Goal: Task Accomplishment & Management: Manage account settings

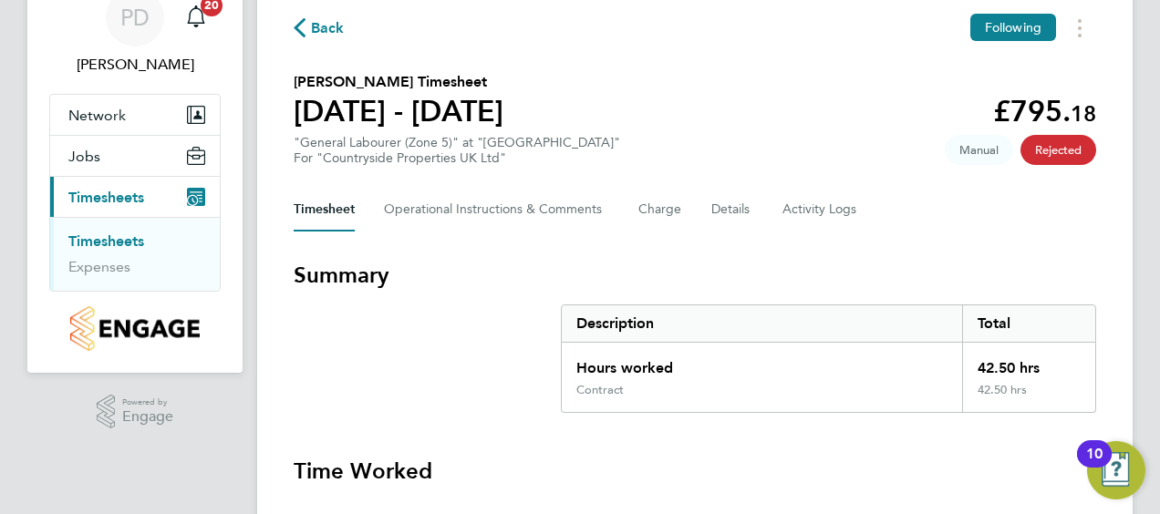
scroll to position [78, 0]
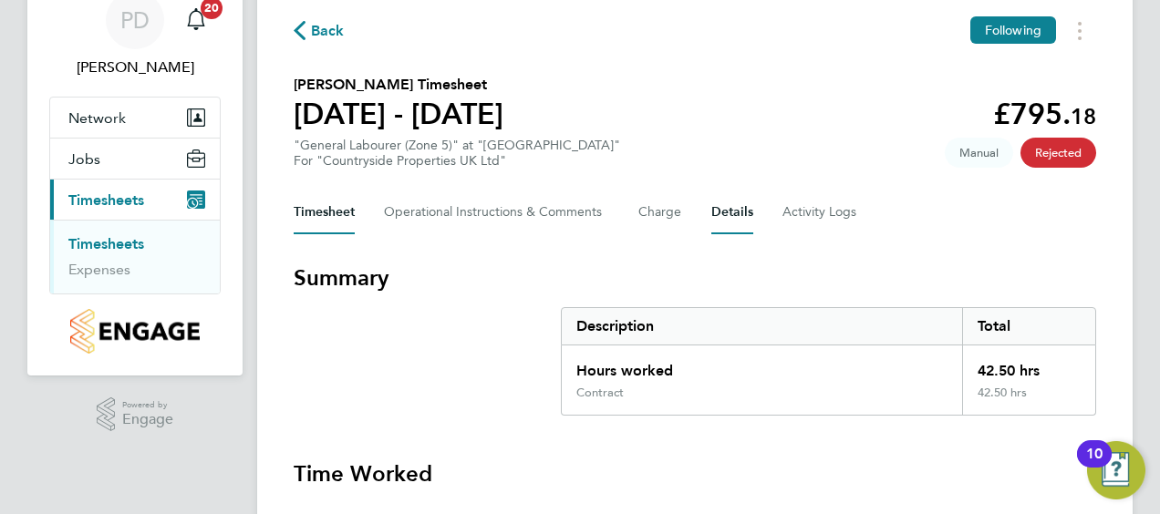
click at [715, 212] on button "Details" at bounding box center [732, 213] width 42 height 44
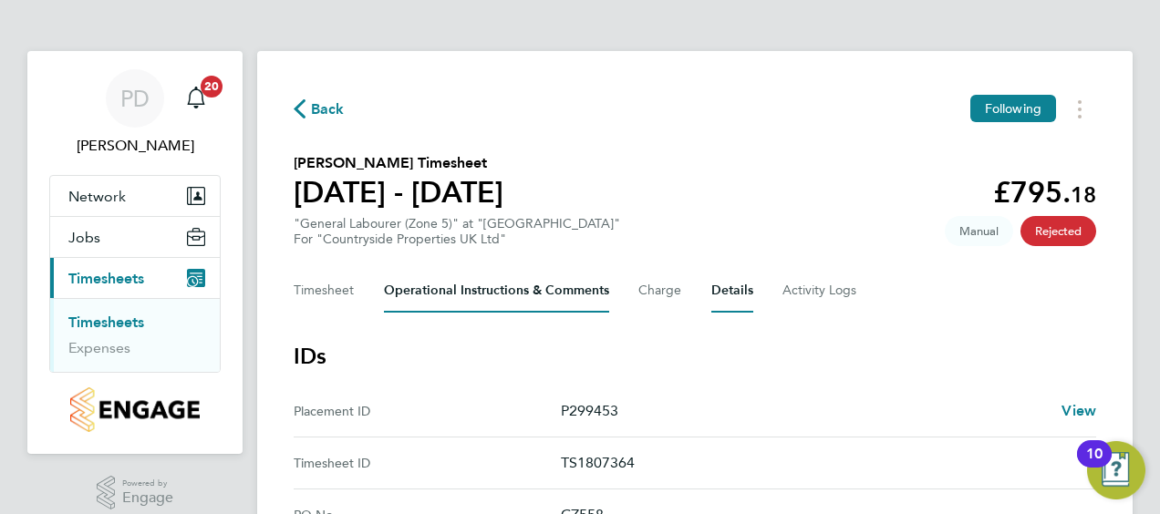
click at [494, 289] on Comments-tab "Operational Instructions & Comments" at bounding box center [496, 291] width 225 height 44
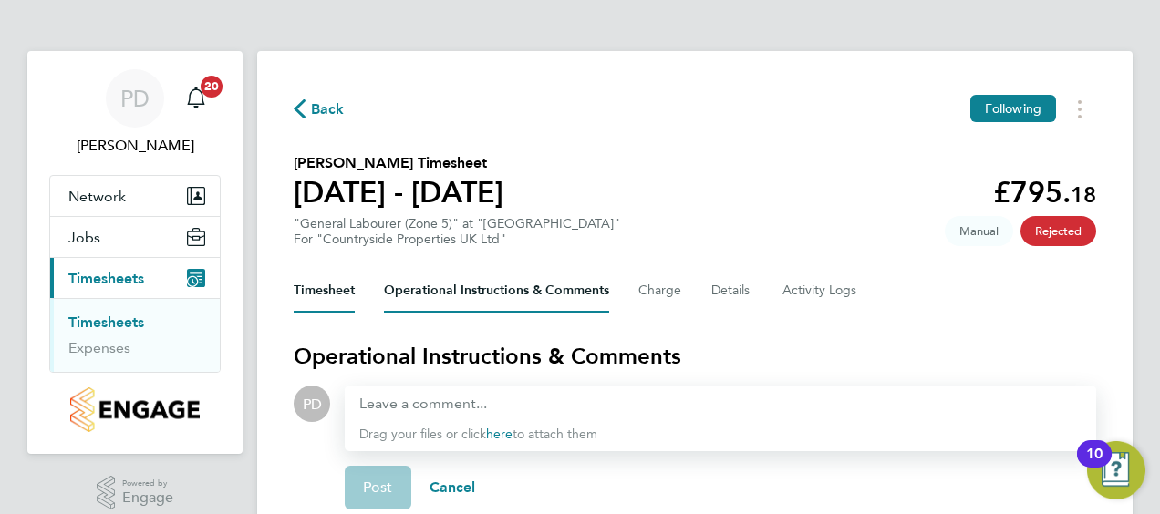
click at [337, 290] on button "Timesheet" at bounding box center [324, 291] width 61 height 44
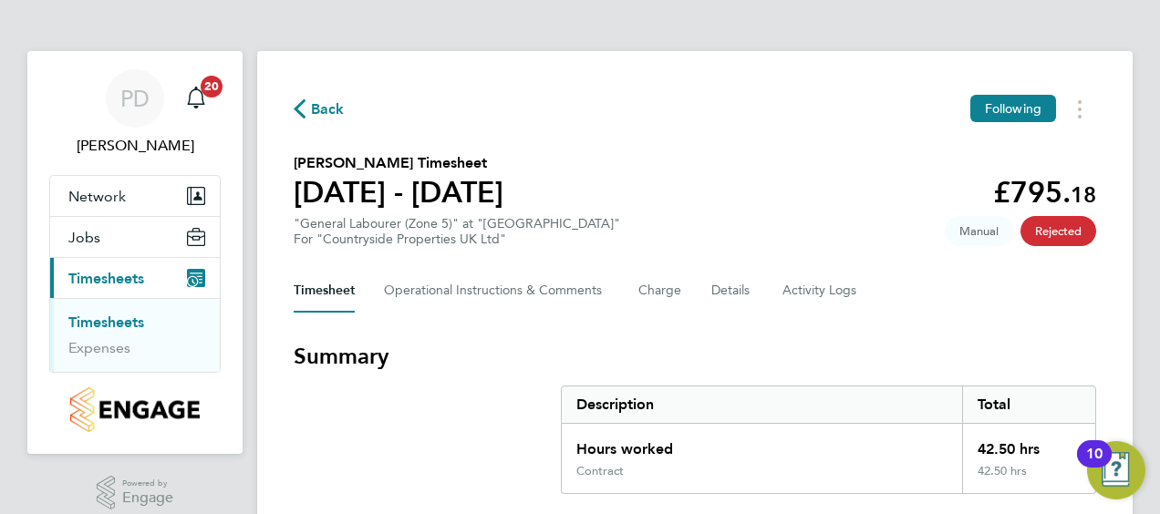
click at [1047, 228] on span "Rejected" at bounding box center [1058, 231] width 76 height 30
click at [529, 294] on Comments-tab "Operational Instructions & Comments" at bounding box center [496, 291] width 225 height 44
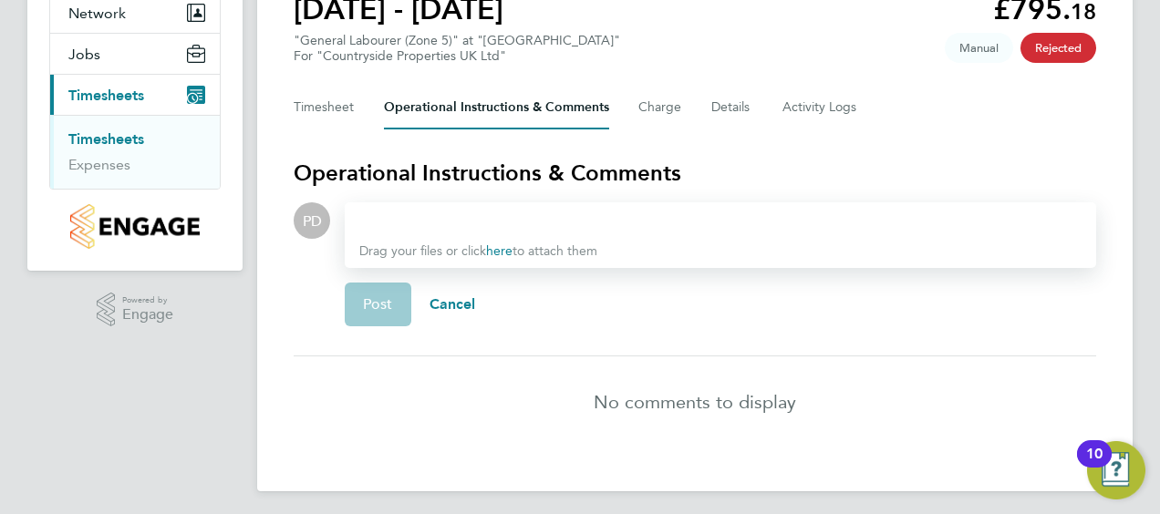
scroll to position [190, 0]
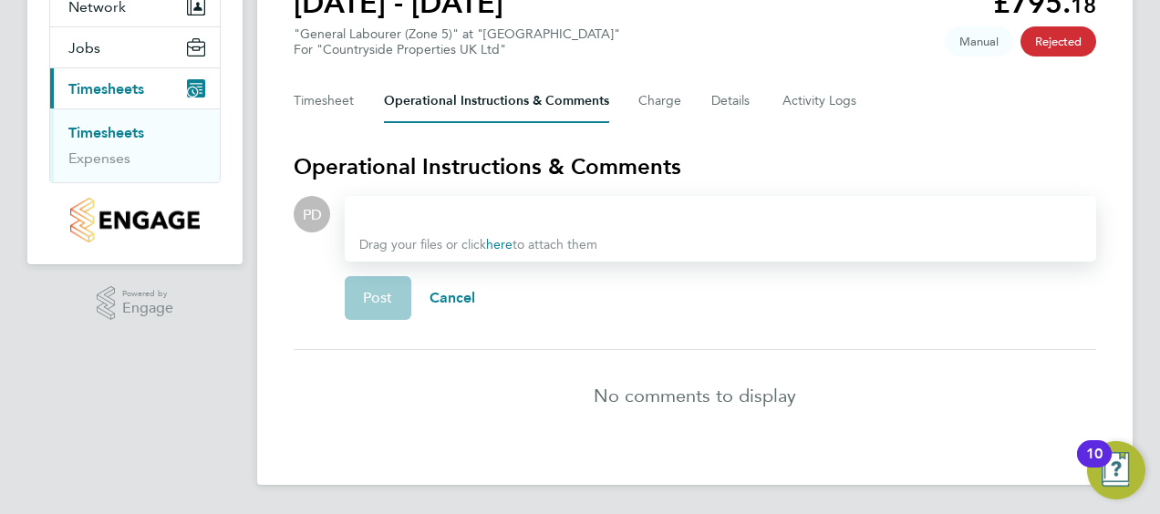
click at [443, 214] on div at bounding box center [720, 214] width 722 height 22
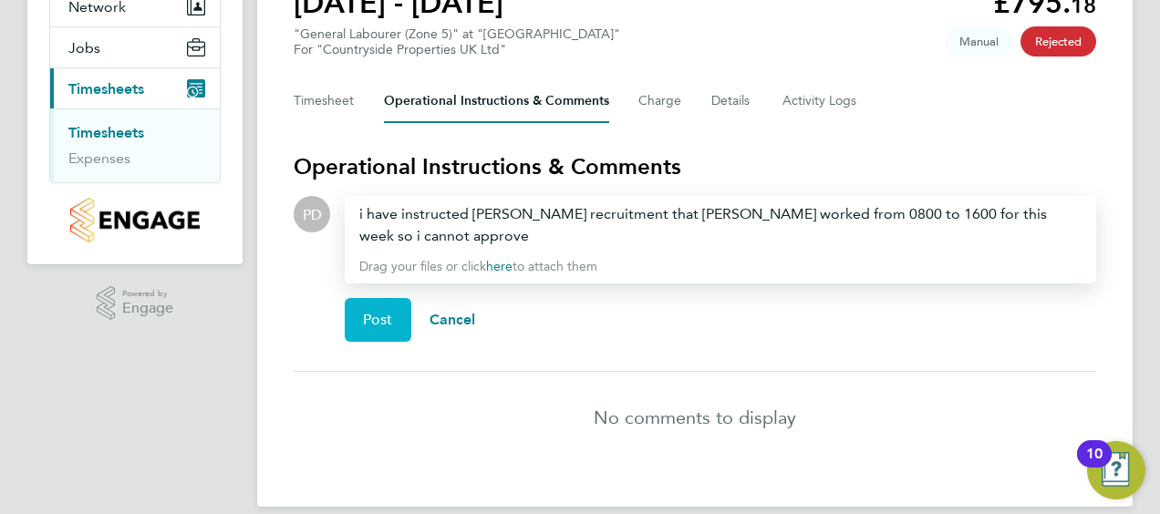
click at [387, 311] on span "Post" at bounding box center [378, 320] width 30 height 18
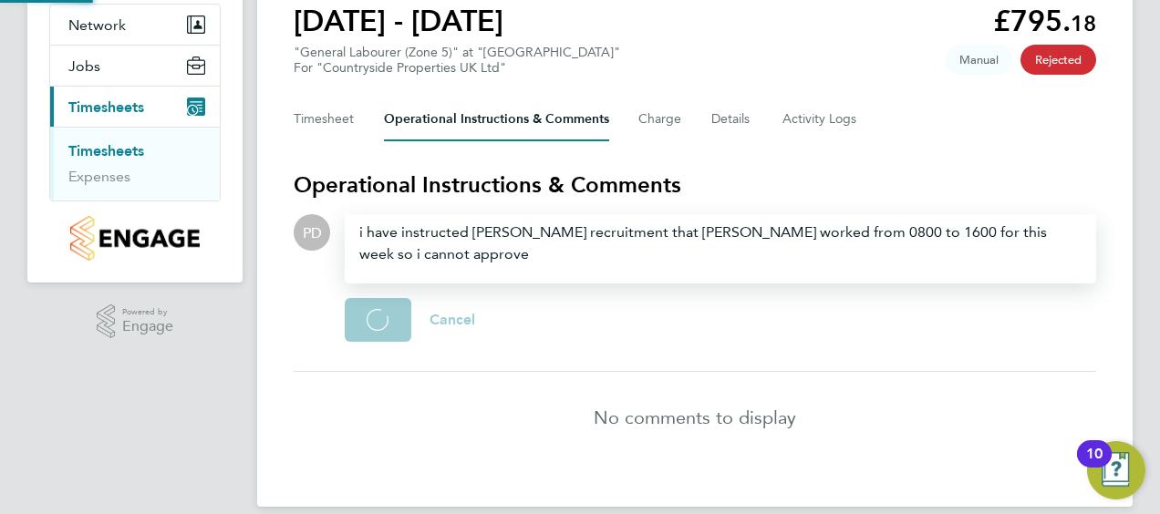
scroll to position [127, 0]
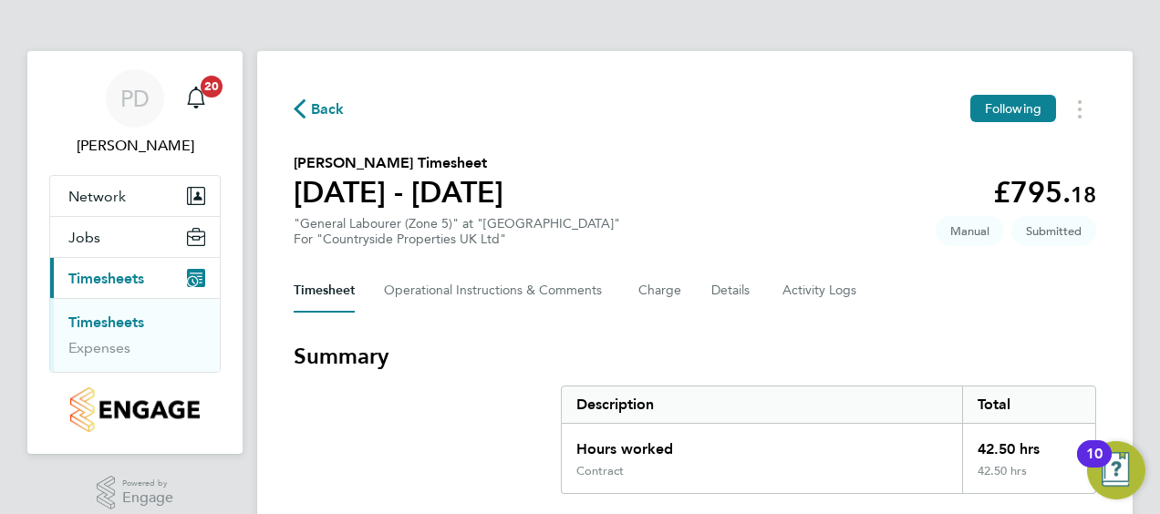
click at [490, 356] on h3 "Summary" at bounding box center [695, 356] width 802 height 29
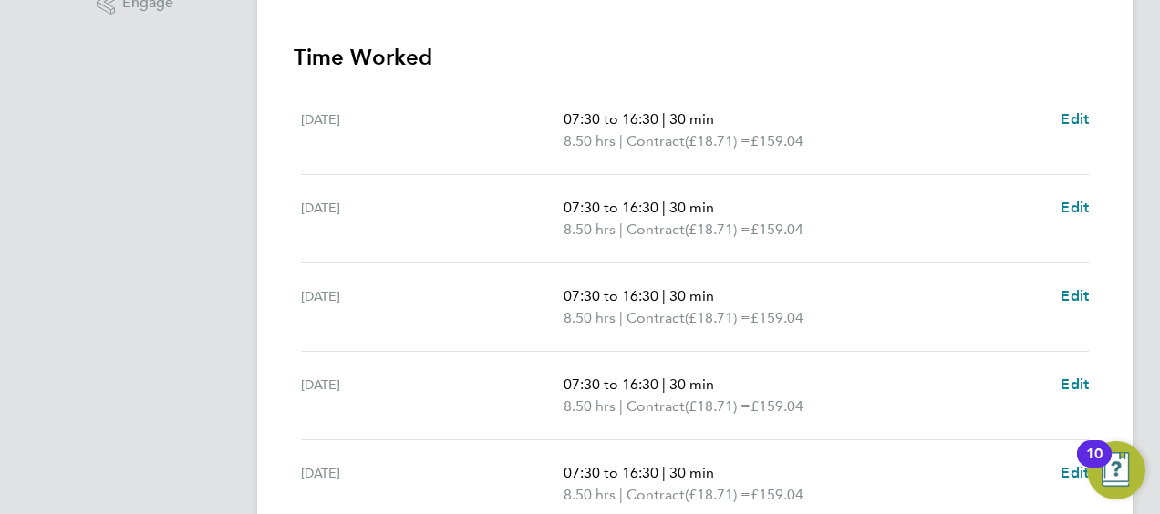
scroll to position [497, 0]
click at [1074, 112] on span "Edit" at bounding box center [1074, 116] width 28 height 17
select select "30"
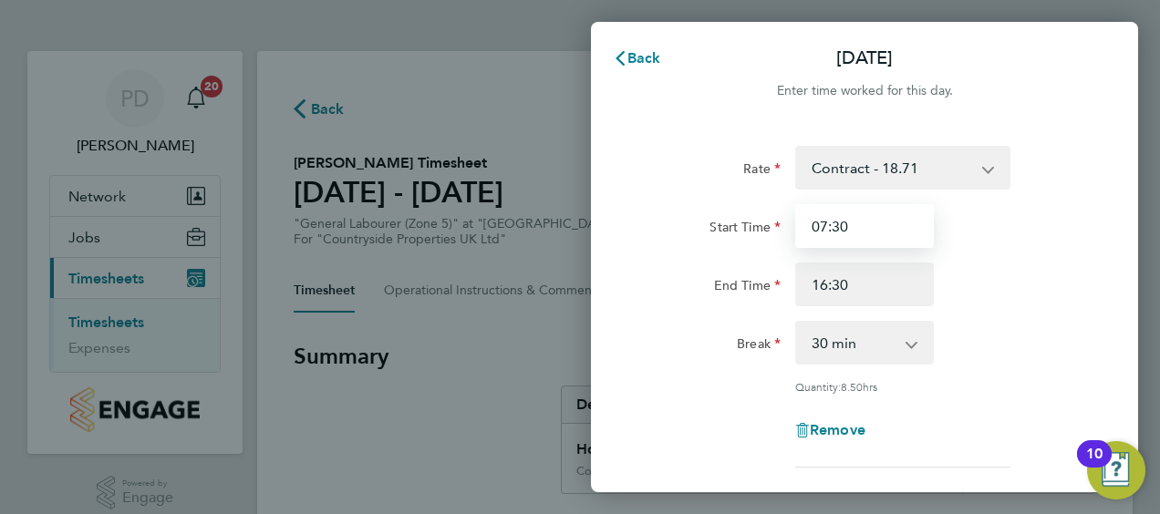
click at [859, 230] on input "07:30" at bounding box center [864, 226] width 139 height 44
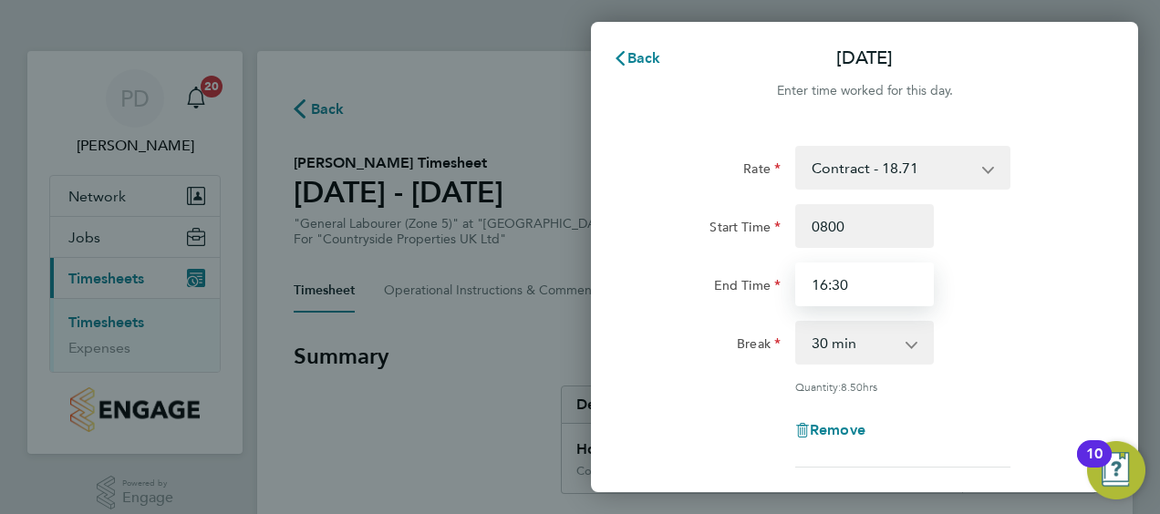
type input "08:00"
click at [859, 281] on input "16:30" at bounding box center [864, 285] width 139 height 44
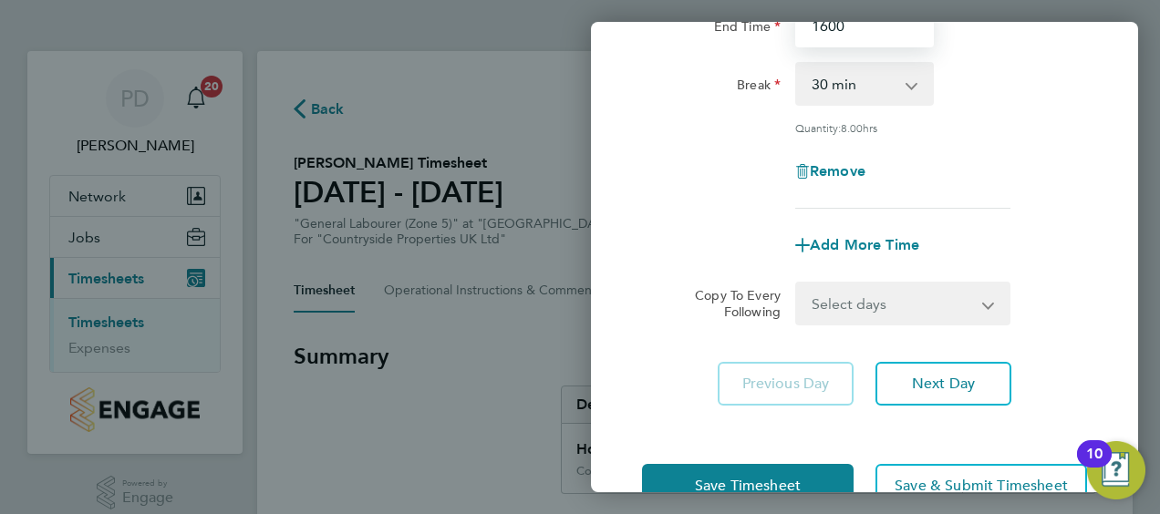
scroll to position [260, 0]
type input "16:00"
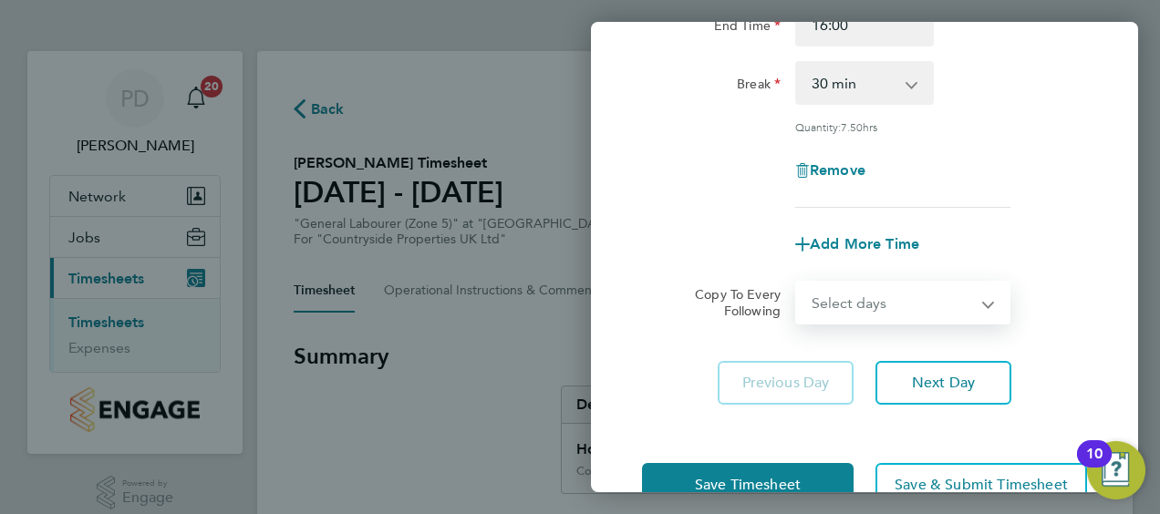
click at [987, 297] on select "Select days Day Weekday (Mon-Fri) Weekend (Sat-Sun) Tuesday Wednesday Thursday …" at bounding box center [892, 303] width 191 height 40
select select "WEEKDAY"
click at [797, 283] on select "Select days Day Weekday (Mon-Fri) Weekend (Sat-Sun) Tuesday Wednesday Thursday …" at bounding box center [892, 303] width 191 height 40
select select "2025-08-24"
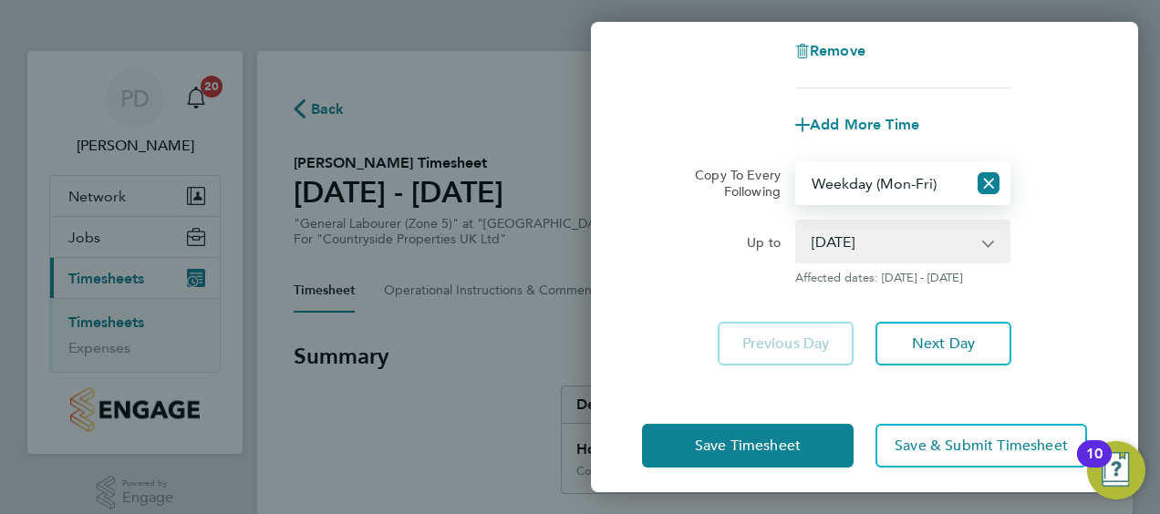
scroll to position [389, 0]
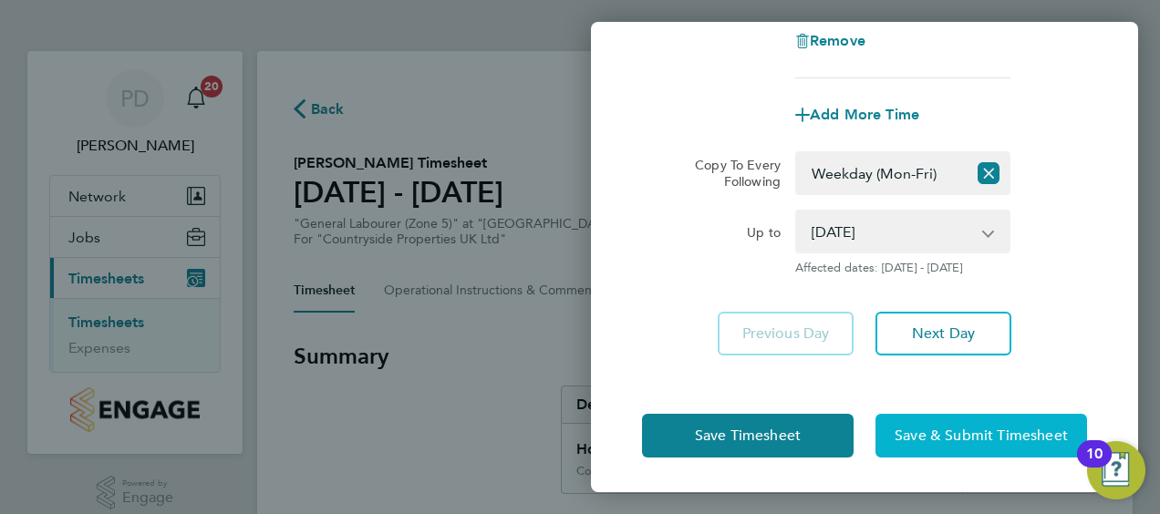
click at [947, 433] on span "Save & Submit Timesheet" at bounding box center [980, 436] width 173 height 18
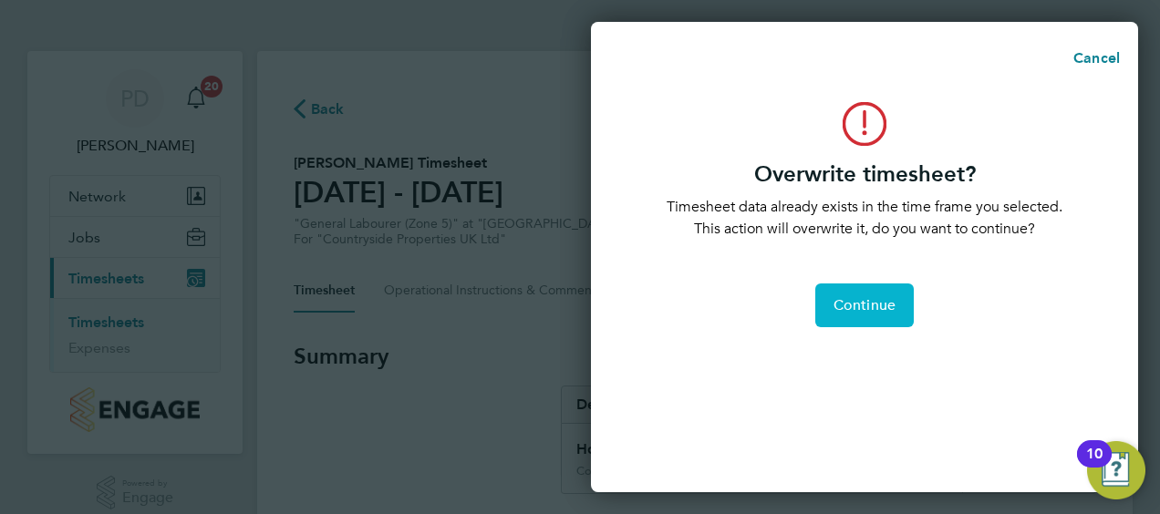
click at [863, 310] on span "Continue" at bounding box center [864, 305] width 62 height 18
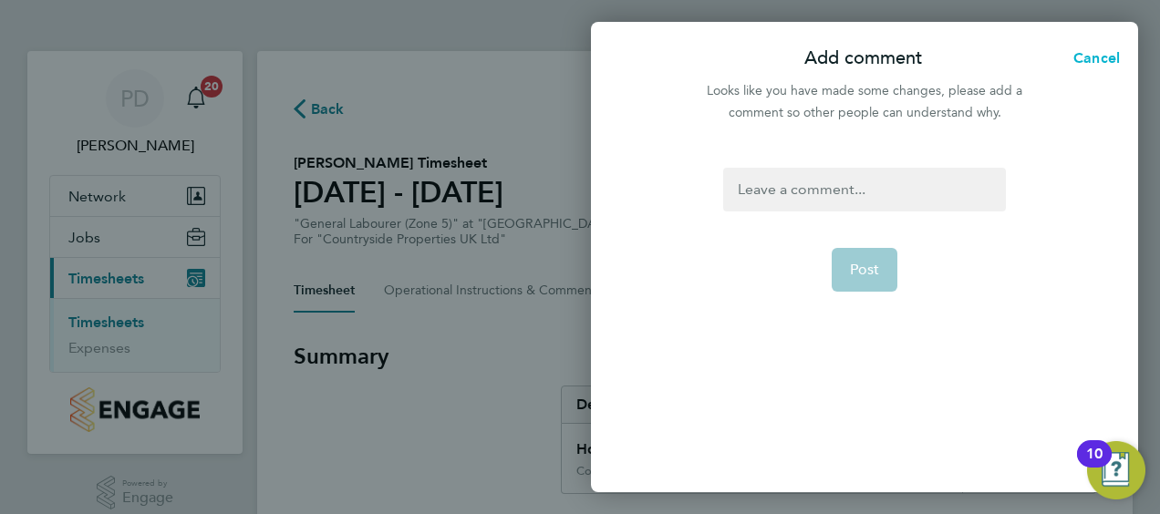
click at [1095, 56] on span "Cancel" at bounding box center [1094, 57] width 52 height 17
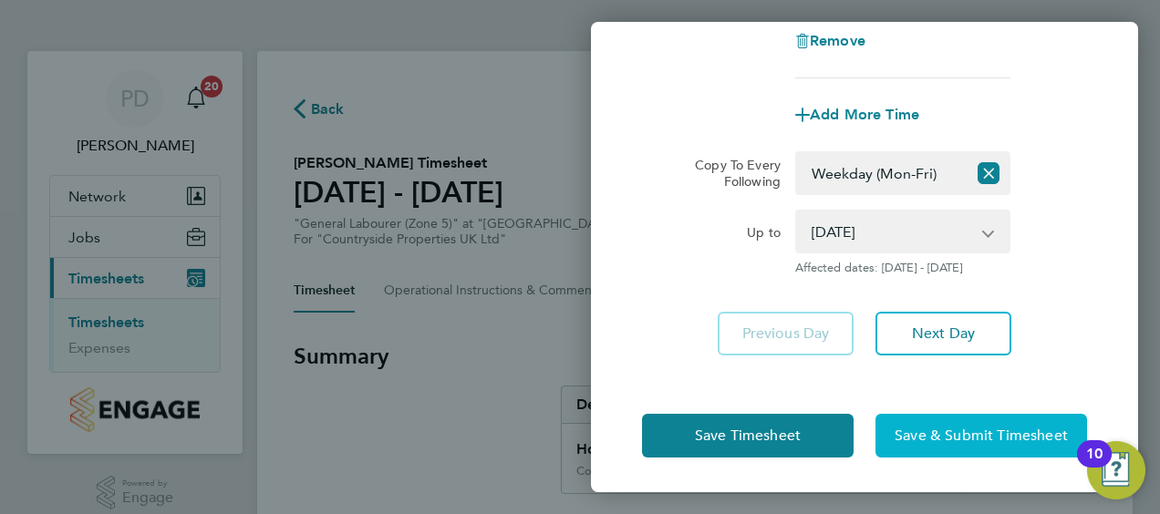
click at [991, 429] on span "Save & Submit Timesheet" at bounding box center [980, 436] width 173 height 18
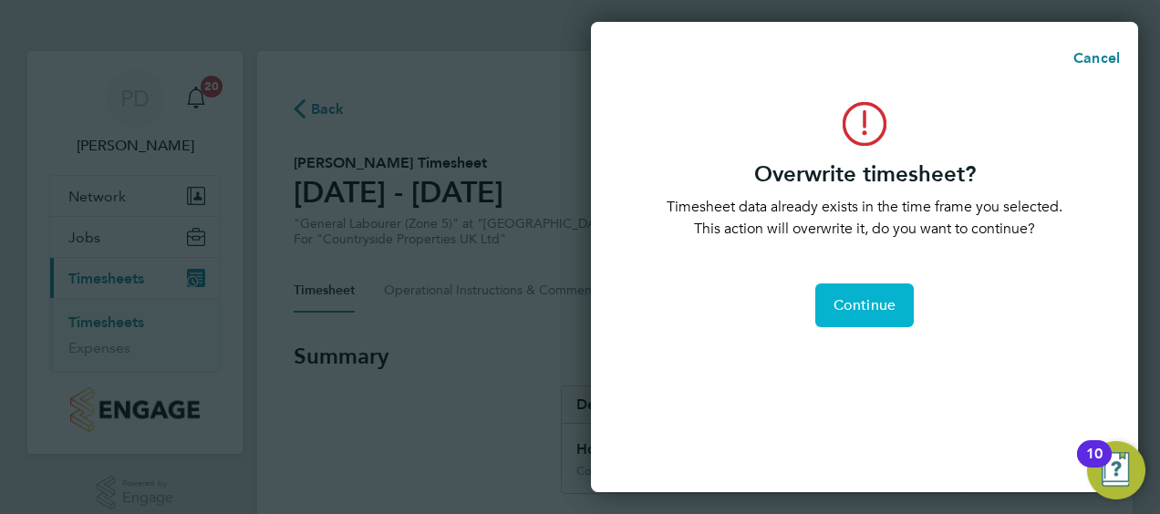
click at [861, 305] on span "Continue" at bounding box center [864, 305] width 62 height 18
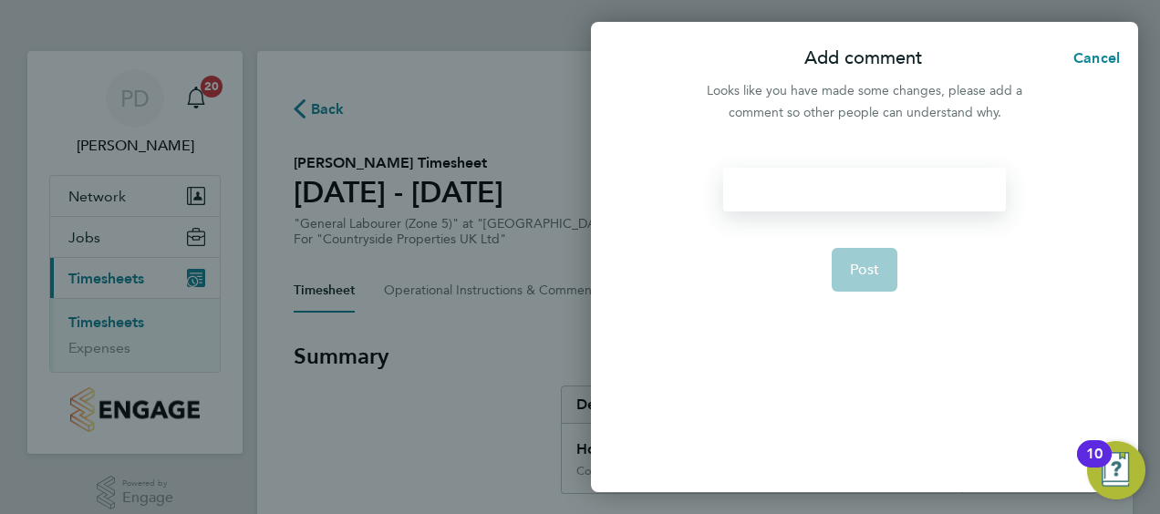
click at [790, 184] on div at bounding box center [864, 190] width 282 height 44
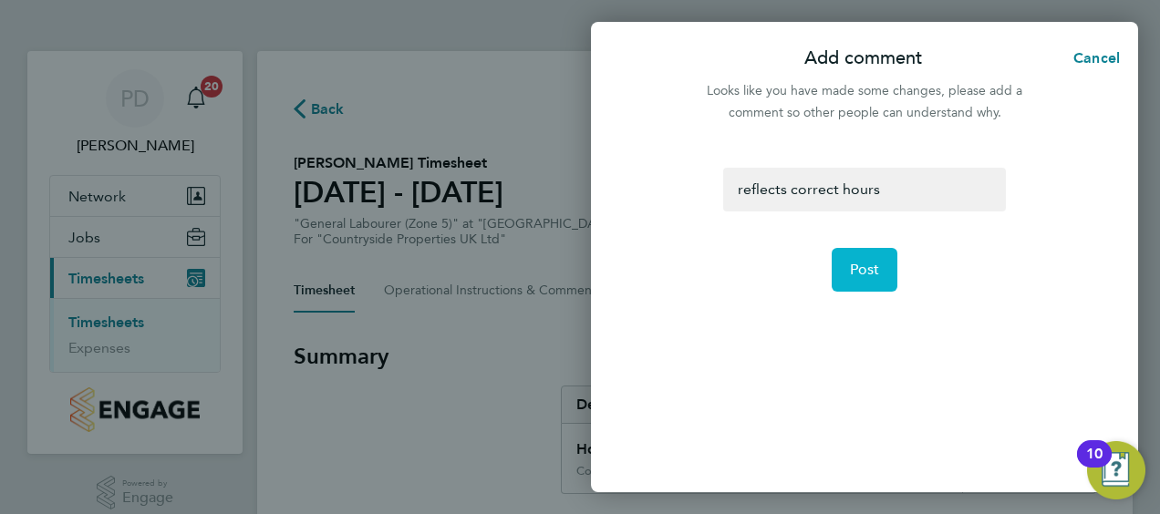
click at [862, 257] on button "Post" at bounding box center [864, 270] width 67 height 44
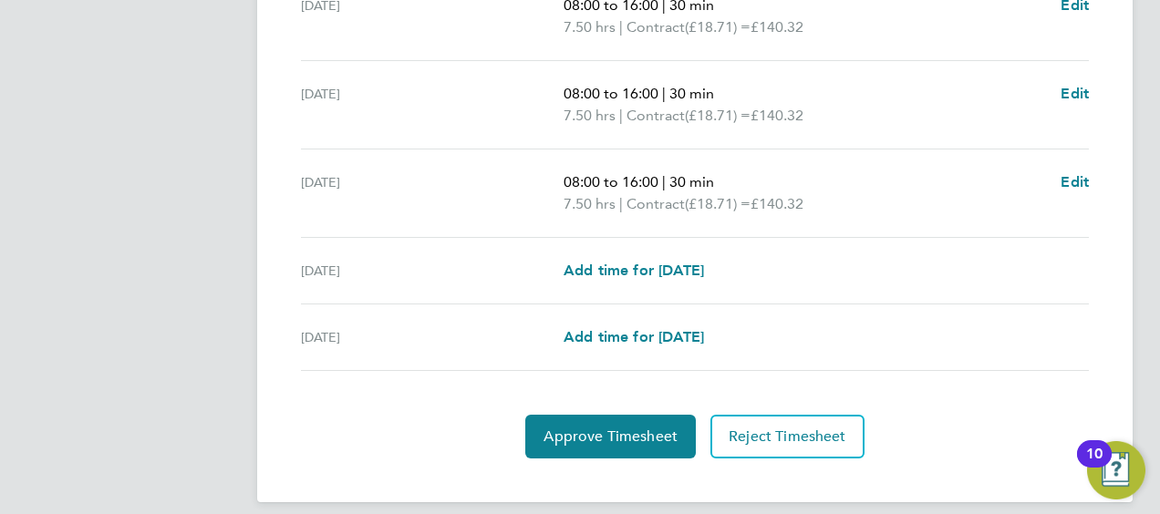
scroll to position [784, 0]
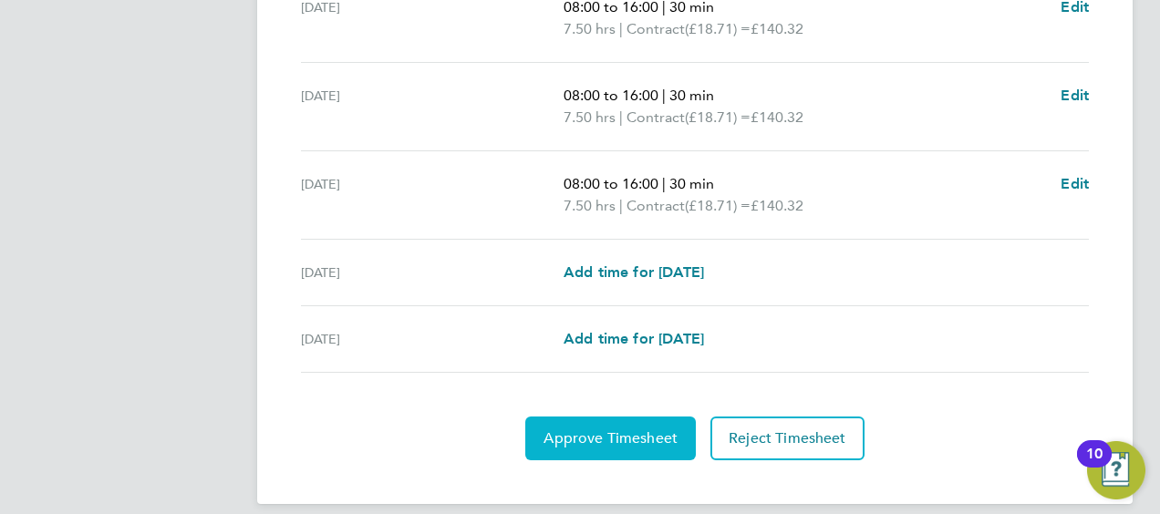
click at [646, 425] on button "Approve Timesheet" at bounding box center [610, 439] width 170 height 44
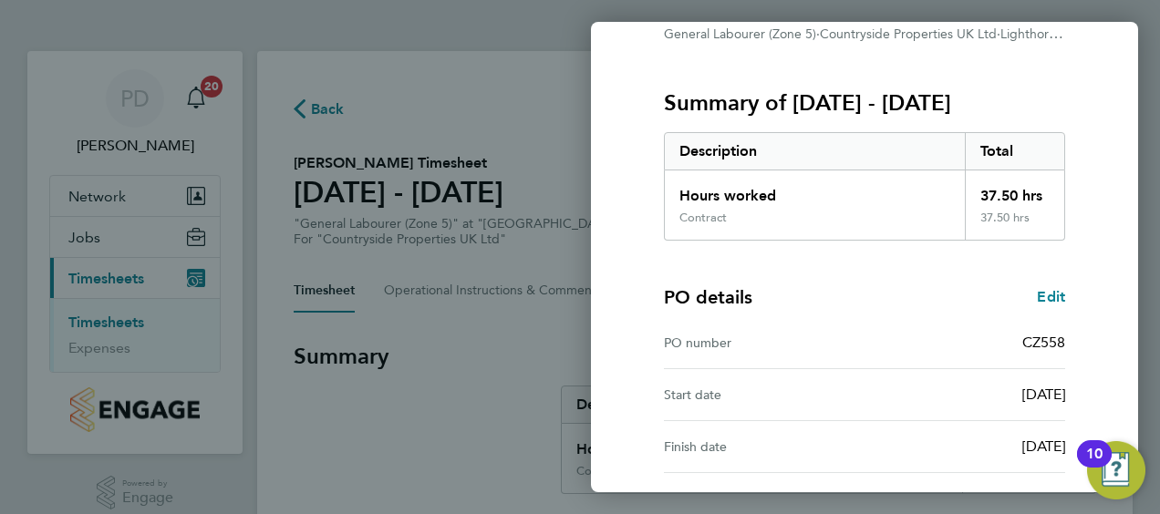
scroll to position [357, 0]
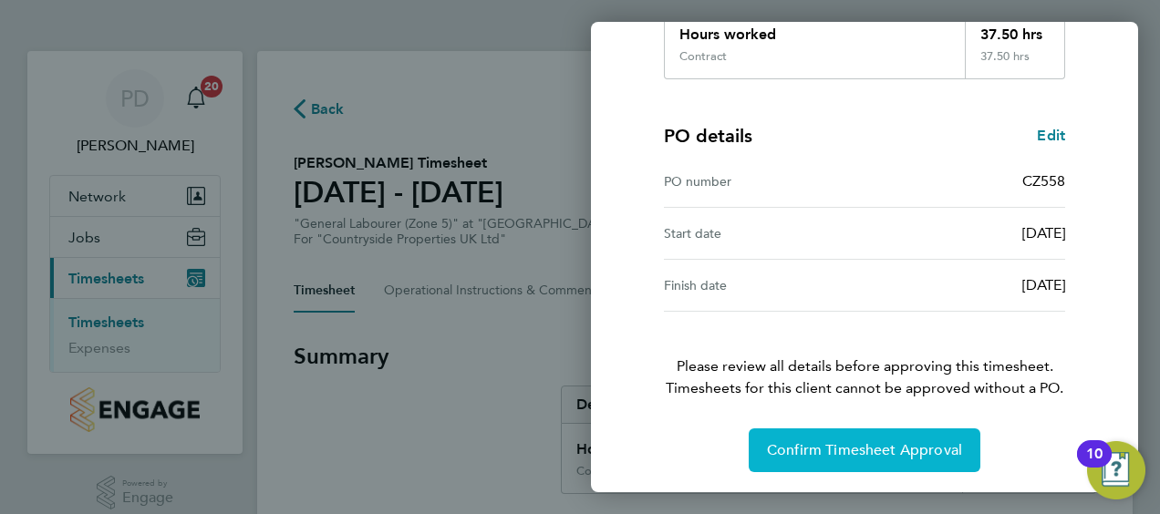
click at [850, 441] on span "Confirm Timesheet Approval" at bounding box center [864, 450] width 195 height 18
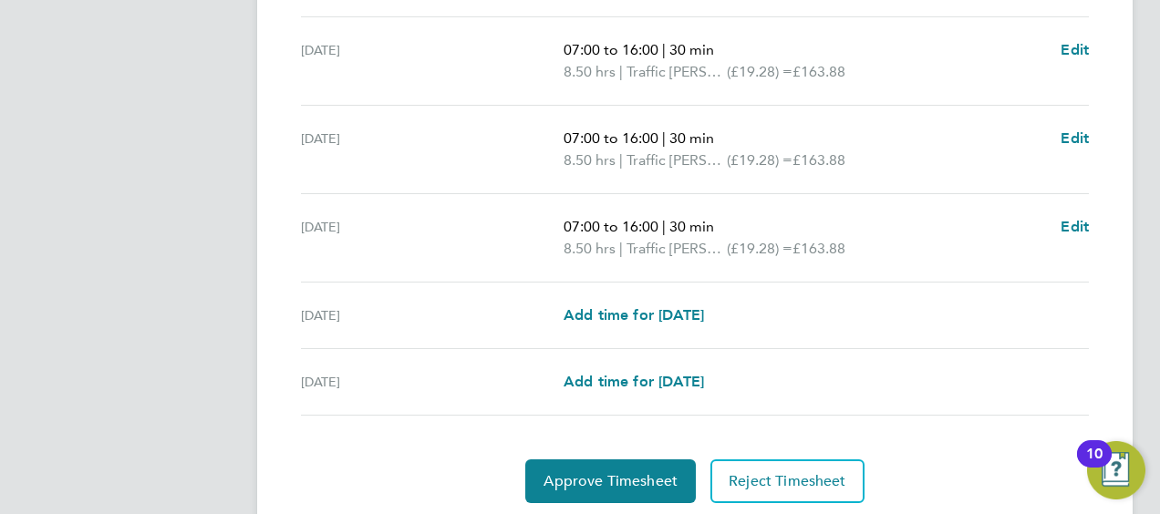
scroll to position [790, 0]
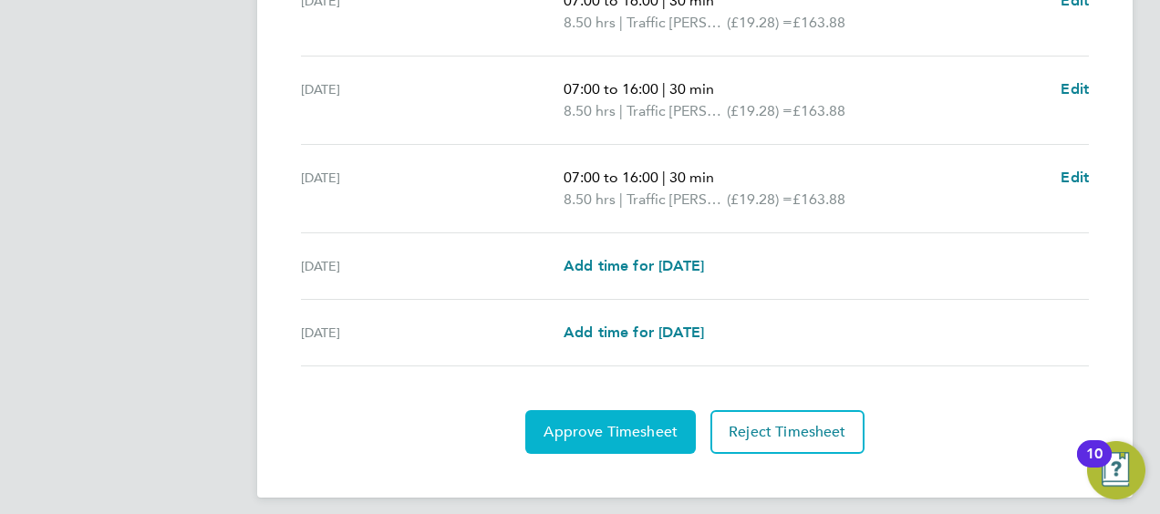
click at [604, 423] on span "Approve Timesheet" at bounding box center [610, 432] width 134 height 18
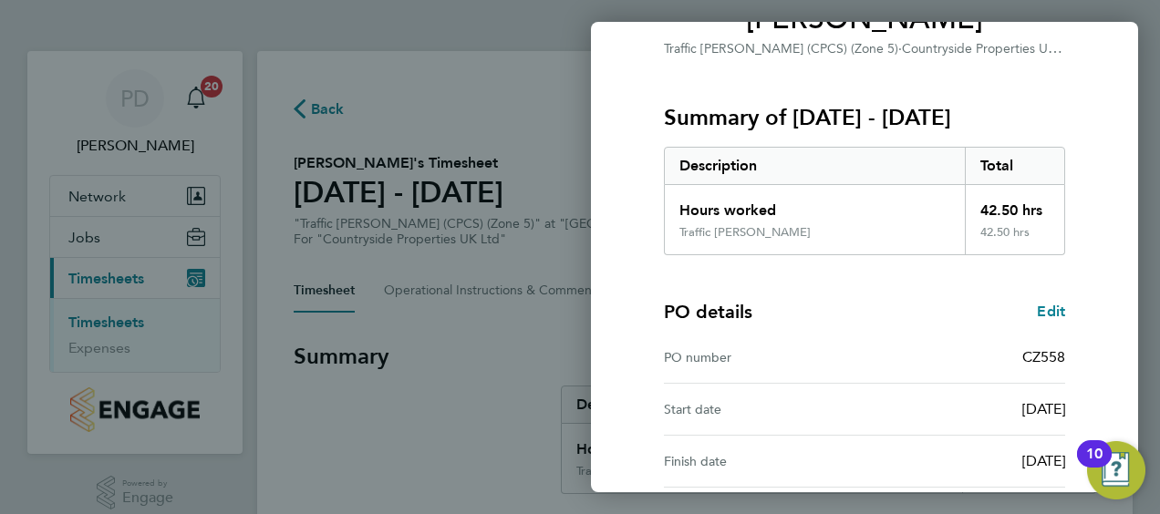
scroll to position [357, 0]
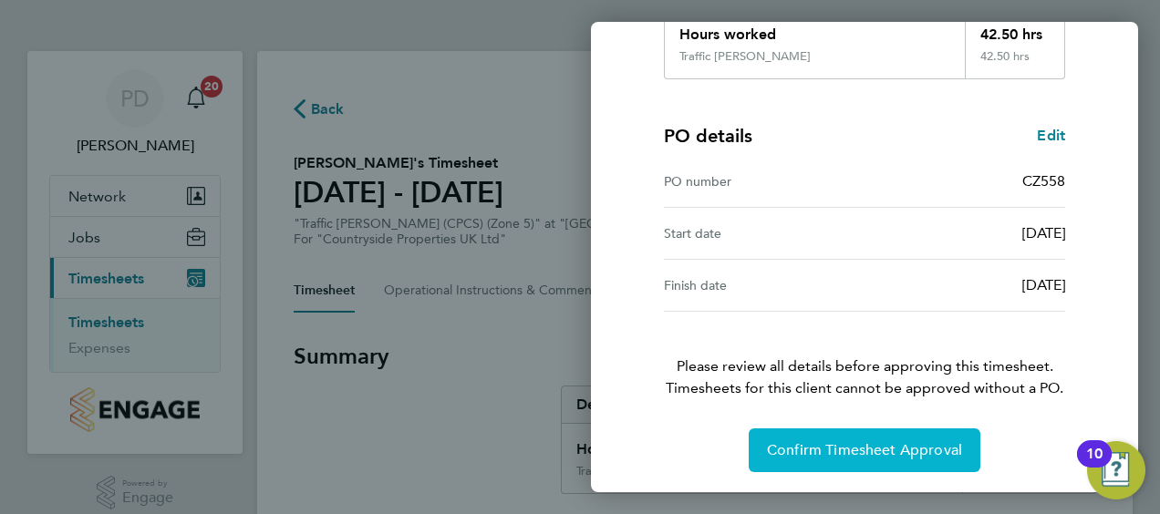
click at [853, 441] on span "Confirm Timesheet Approval" at bounding box center [864, 450] width 195 height 18
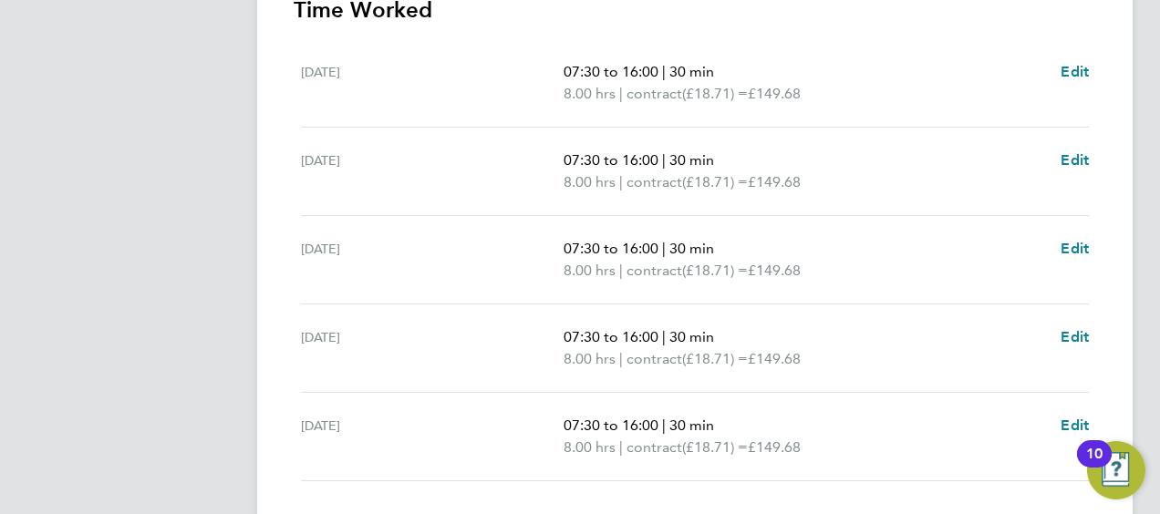
scroll to position [543, 0]
click at [1079, 157] on span "Edit" at bounding box center [1074, 158] width 28 height 17
select select "30"
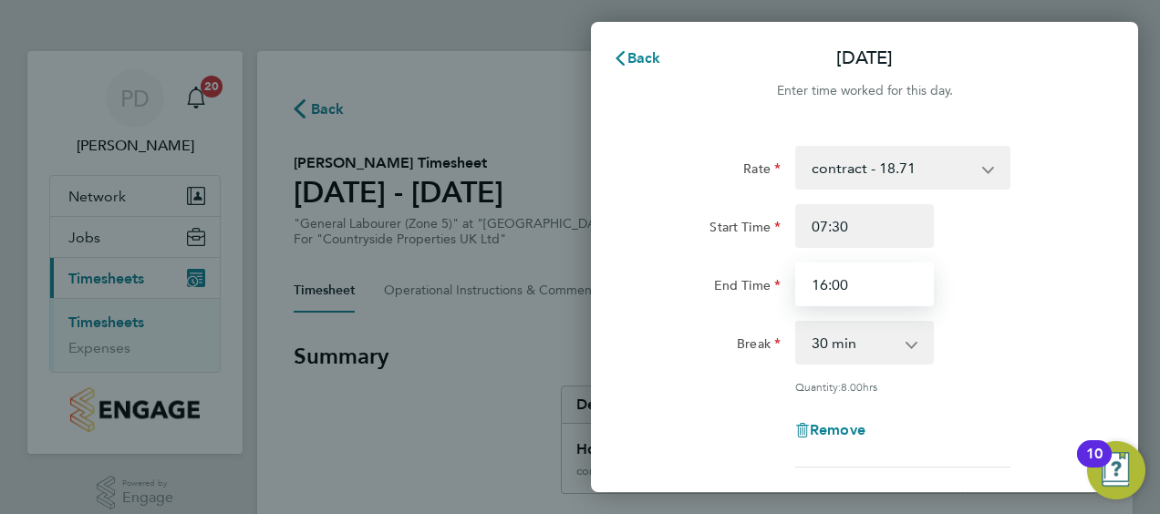
click at [826, 283] on input "16:00" at bounding box center [864, 285] width 139 height 44
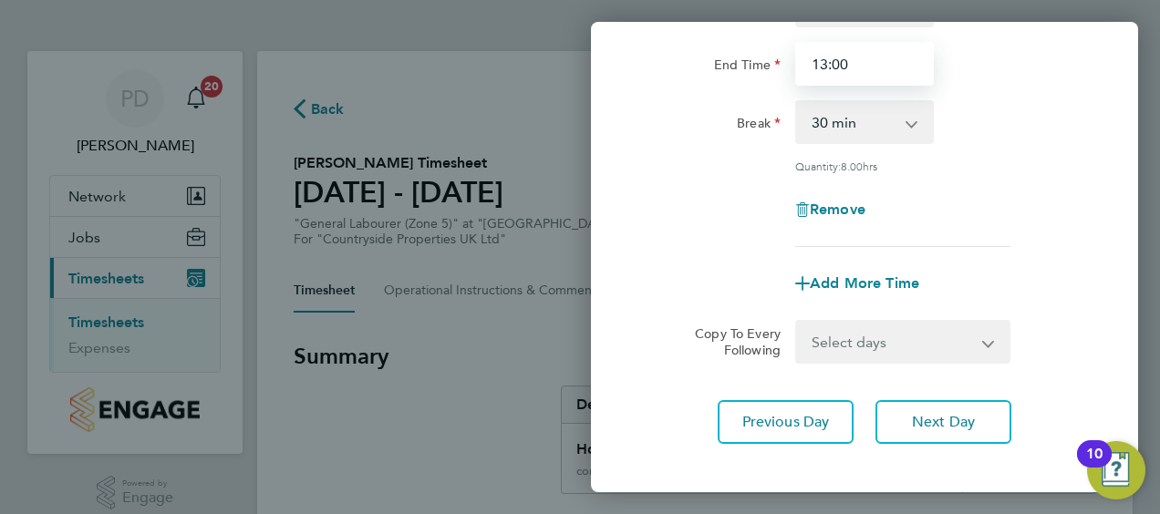
scroll to position [222, 0]
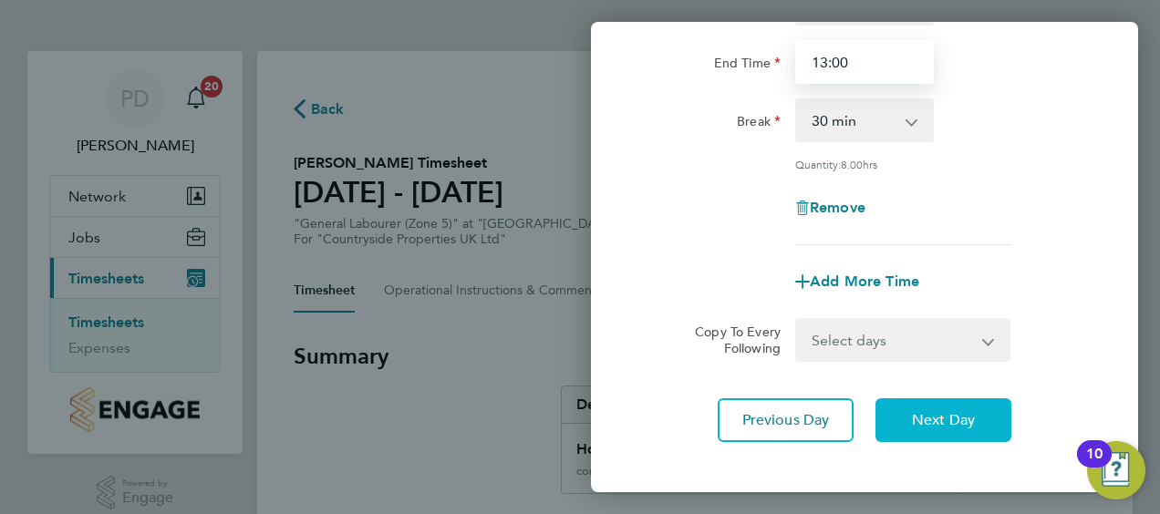
type input "13:00"
click at [938, 408] on button "Next Day" at bounding box center [943, 420] width 136 height 44
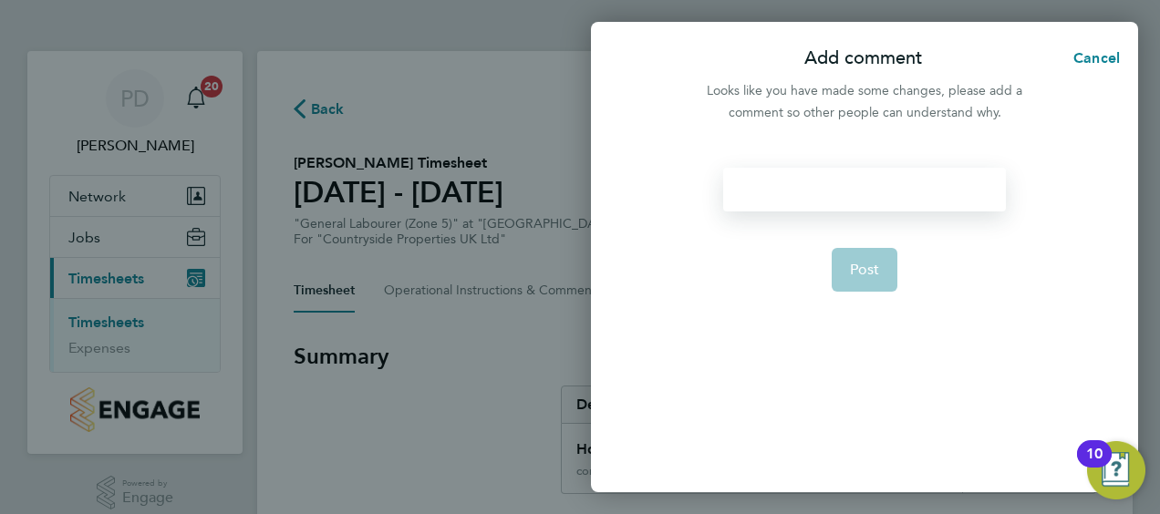
click at [810, 189] on div at bounding box center [864, 190] width 282 height 44
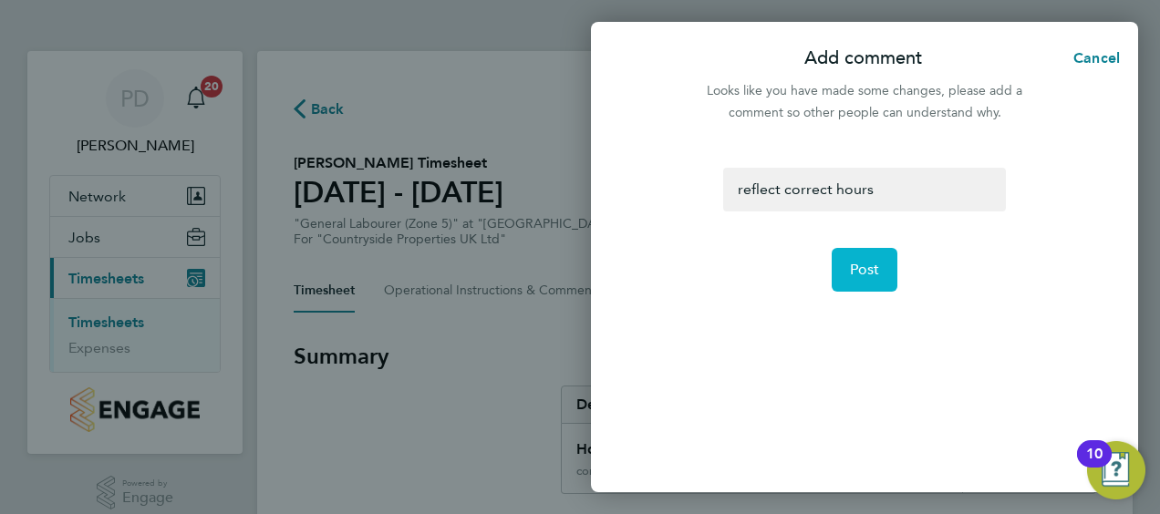
click at [866, 271] on span "Post" at bounding box center [865, 270] width 30 height 18
select select "30"
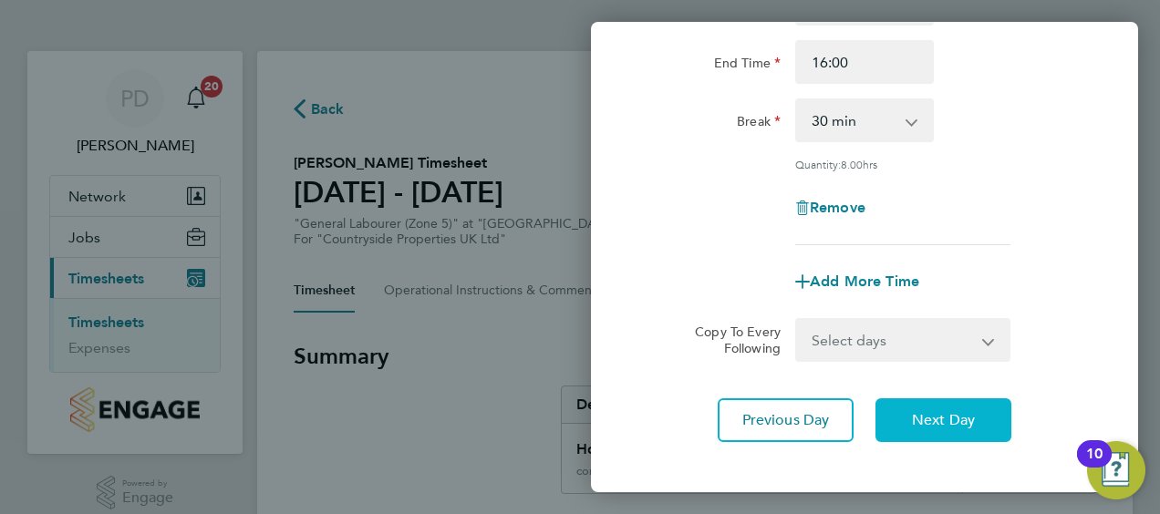
click at [926, 417] on span "Next Day" at bounding box center [943, 420] width 63 height 18
select select "30"
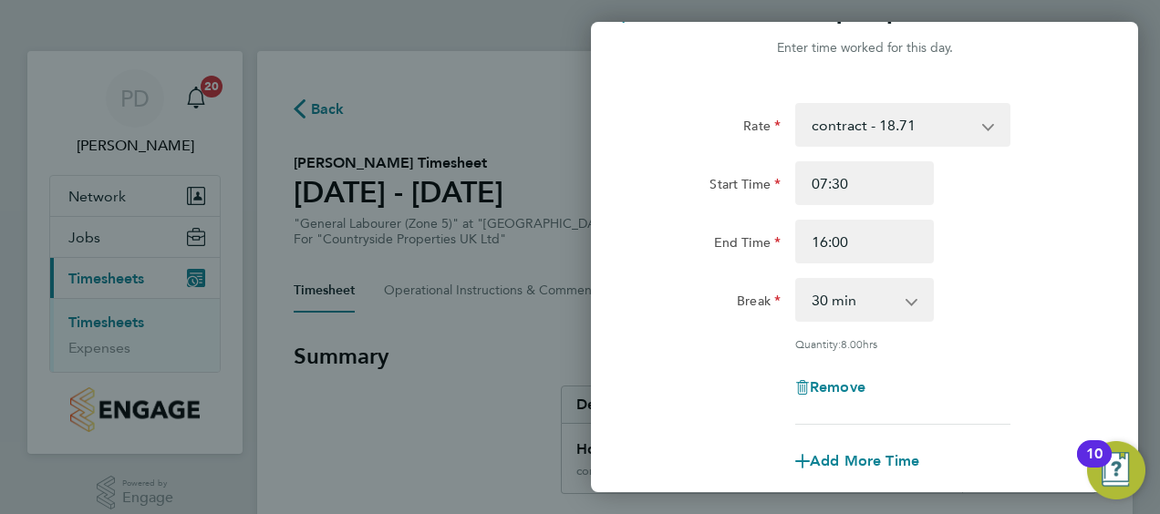
scroll to position [57, 0]
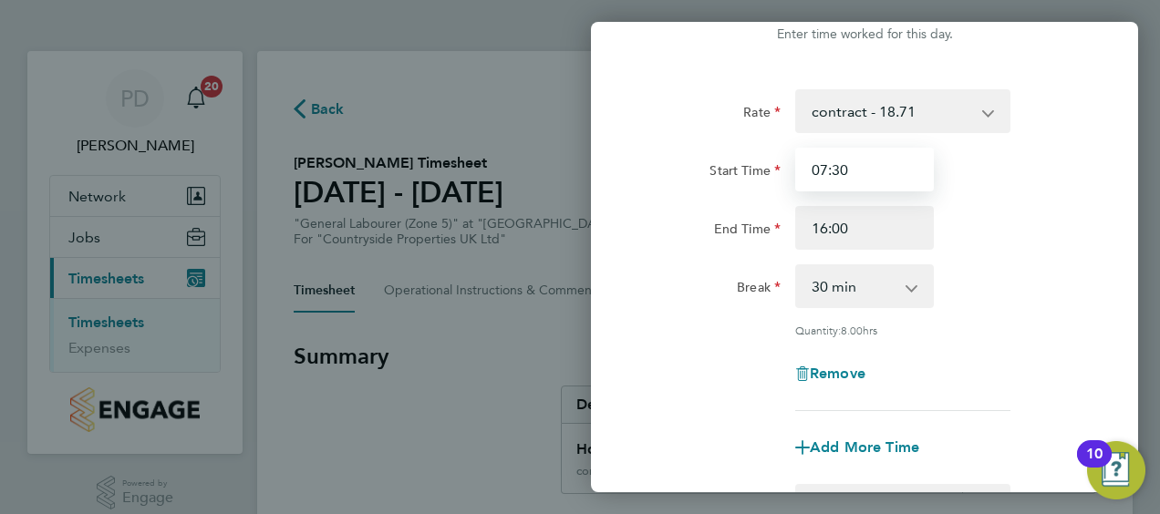
click at [855, 170] on input "07:30" at bounding box center [864, 170] width 139 height 44
type input "0"
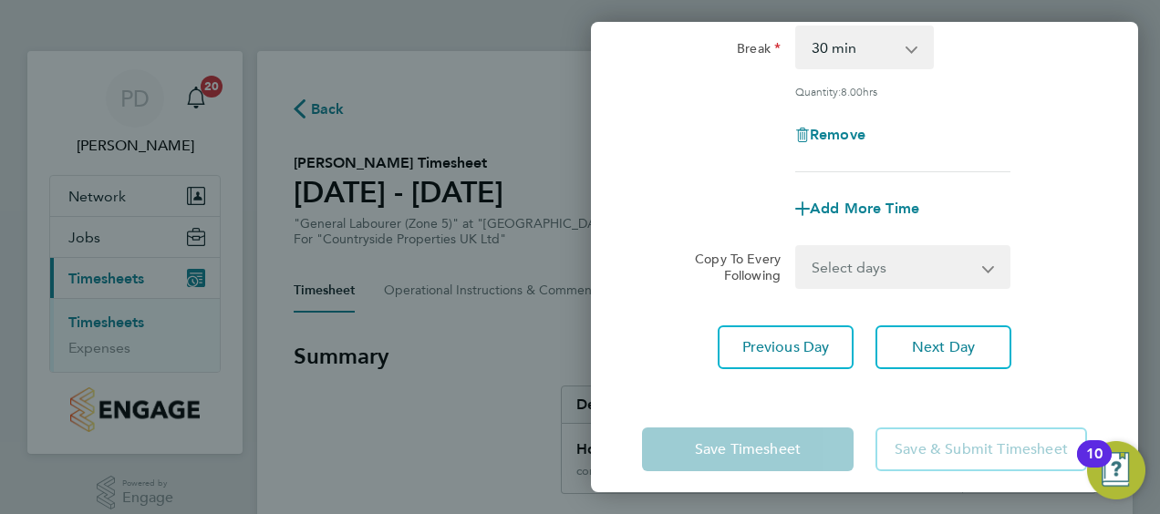
scroll to position [309, 0]
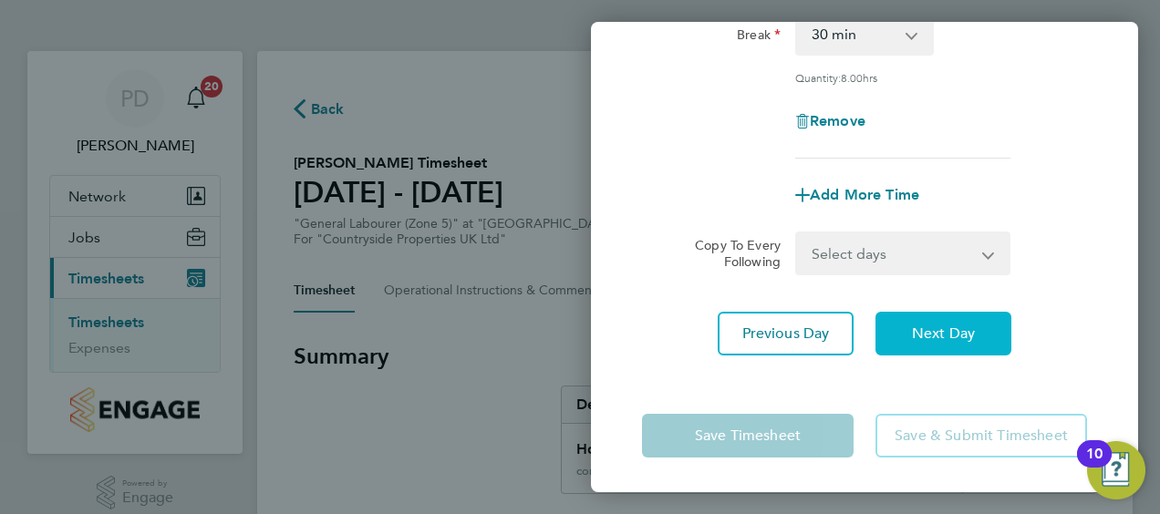
type input "09:30"
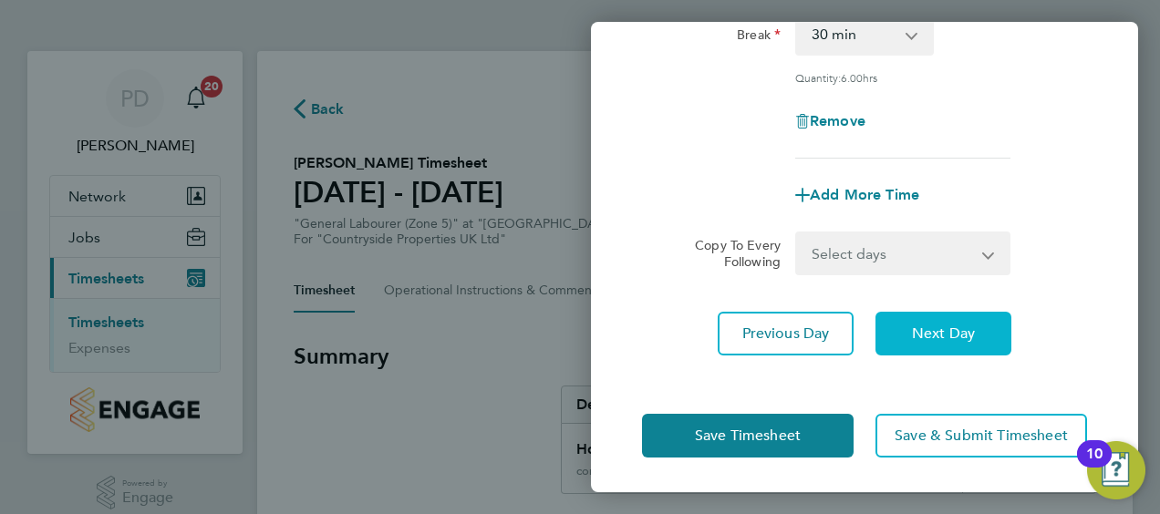
click at [928, 327] on span "Next Day" at bounding box center [943, 334] width 63 height 18
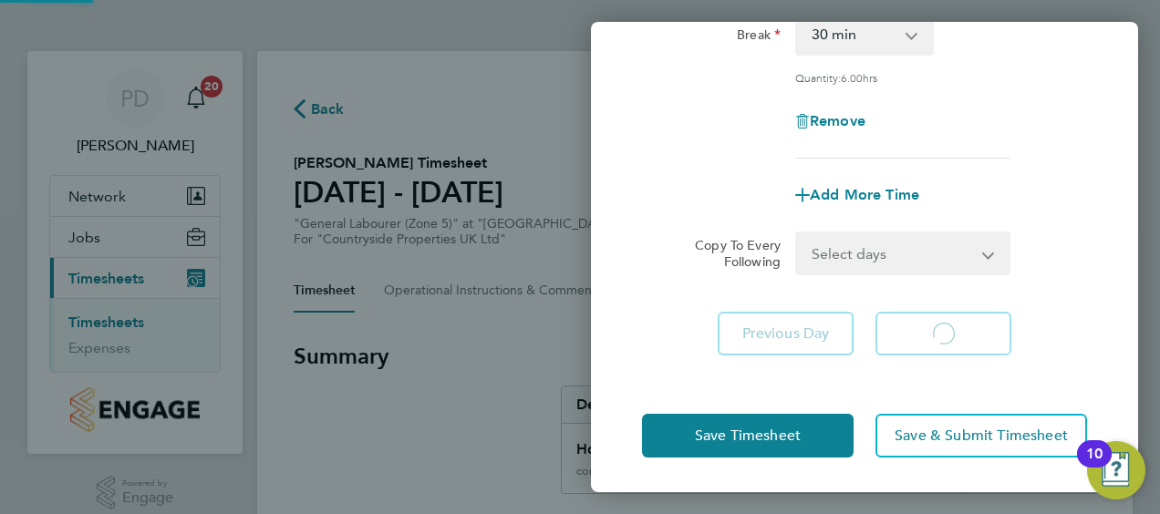
click at [928, 327] on app-form-button "Next Day Loading" at bounding box center [937, 334] width 147 height 44
select select "30"
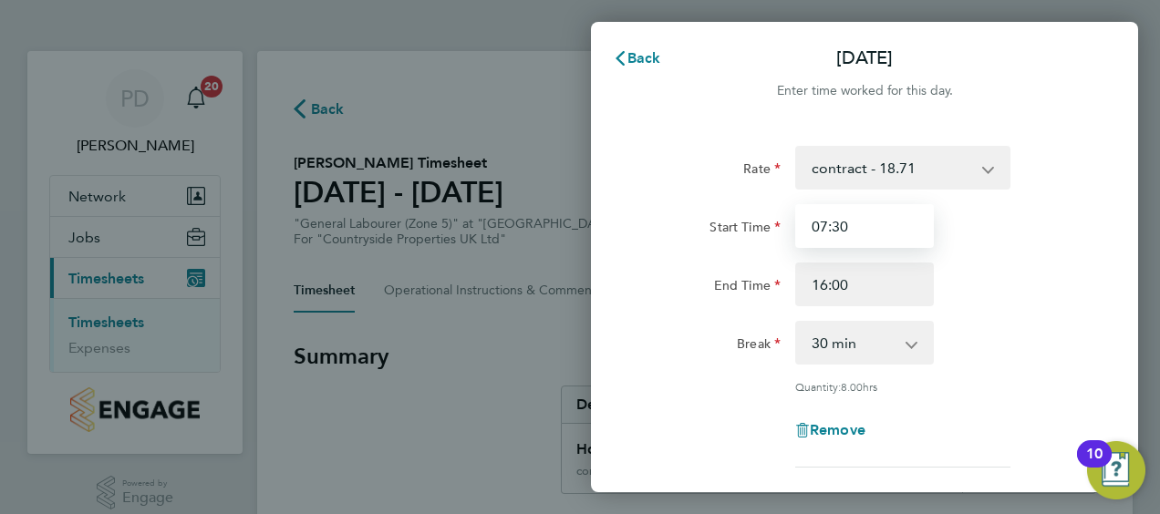
click at [868, 228] on input "07:30" at bounding box center [864, 226] width 139 height 44
type input "0"
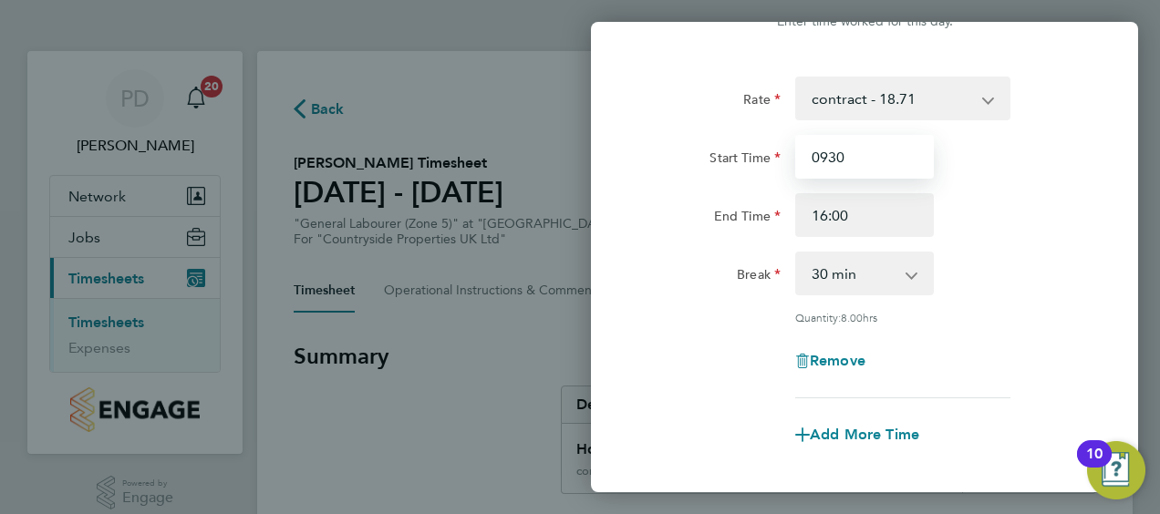
scroll to position [265, 0]
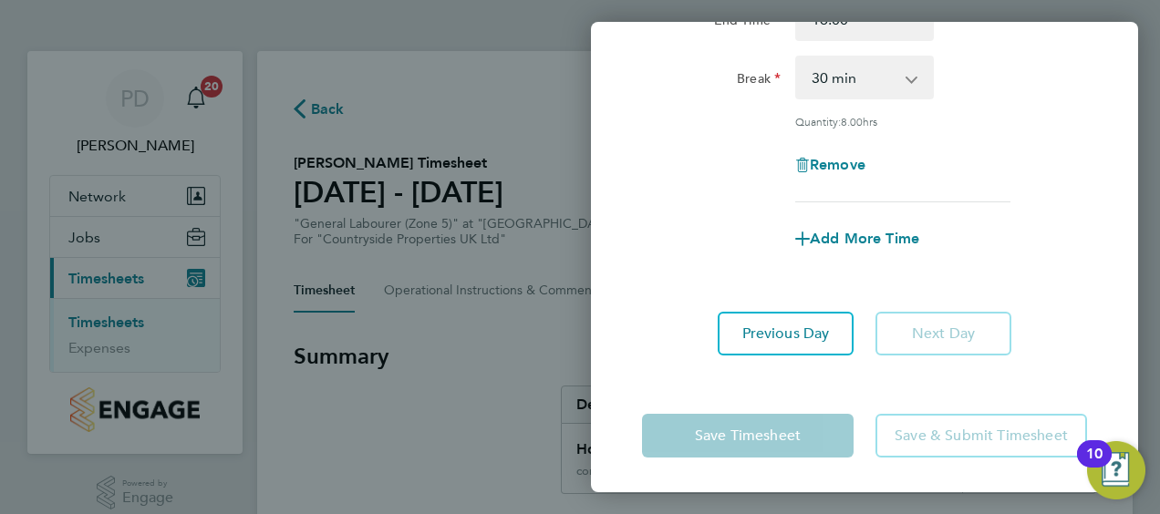
type input "09:30"
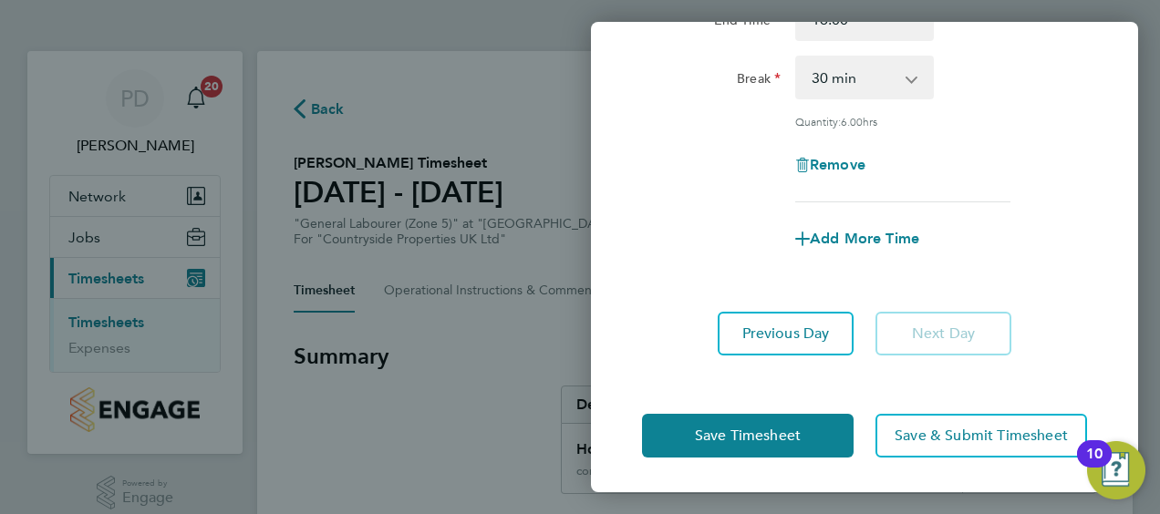
click at [920, 334] on app-form-button "Next Day" at bounding box center [937, 334] width 147 height 44
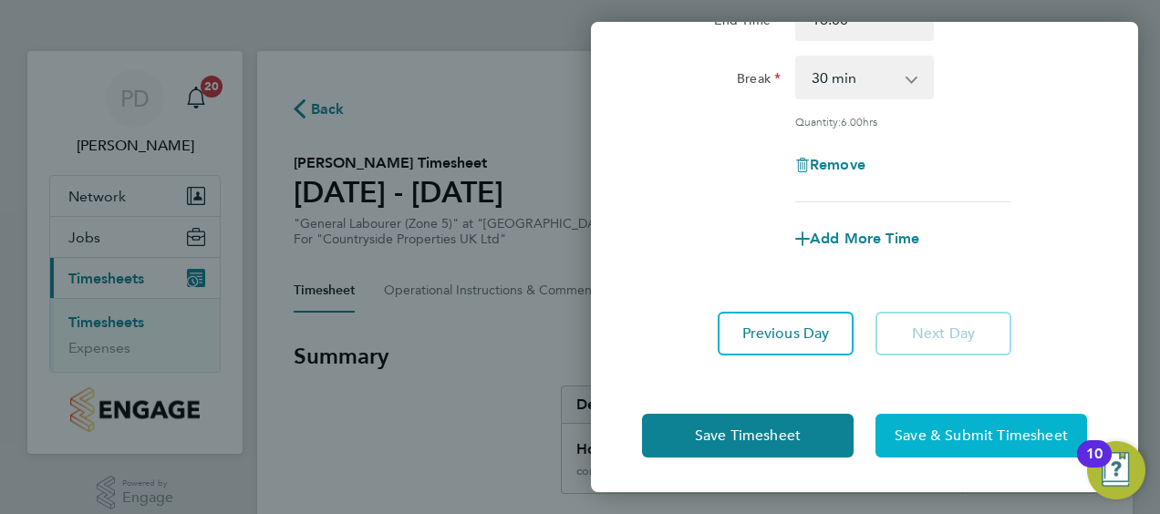
click at [908, 427] on span "Save & Submit Timesheet" at bounding box center [980, 436] width 173 height 18
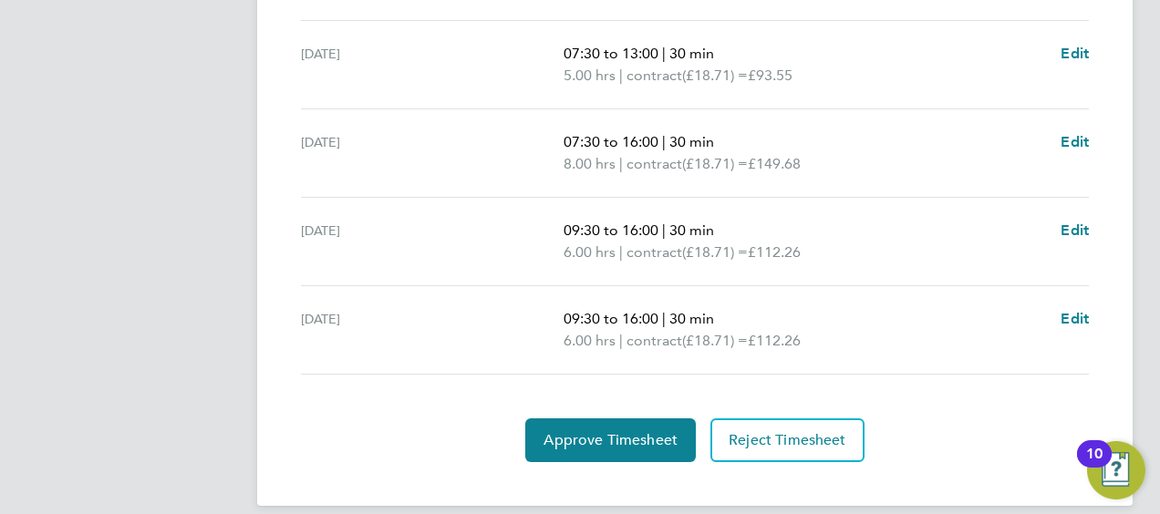
scroll to position [667, 0]
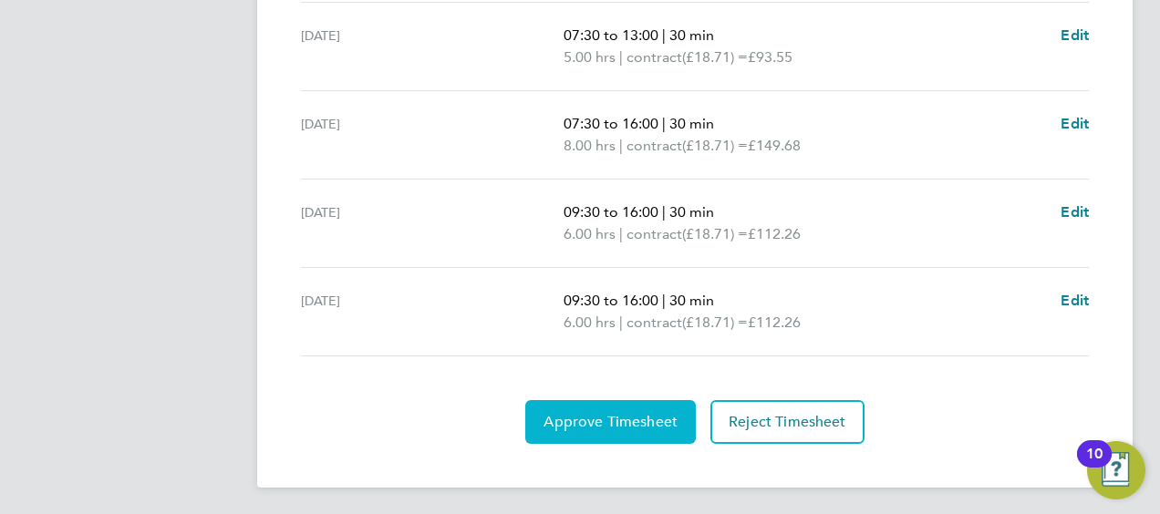
click at [615, 413] on span "Approve Timesheet" at bounding box center [610, 422] width 134 height 18
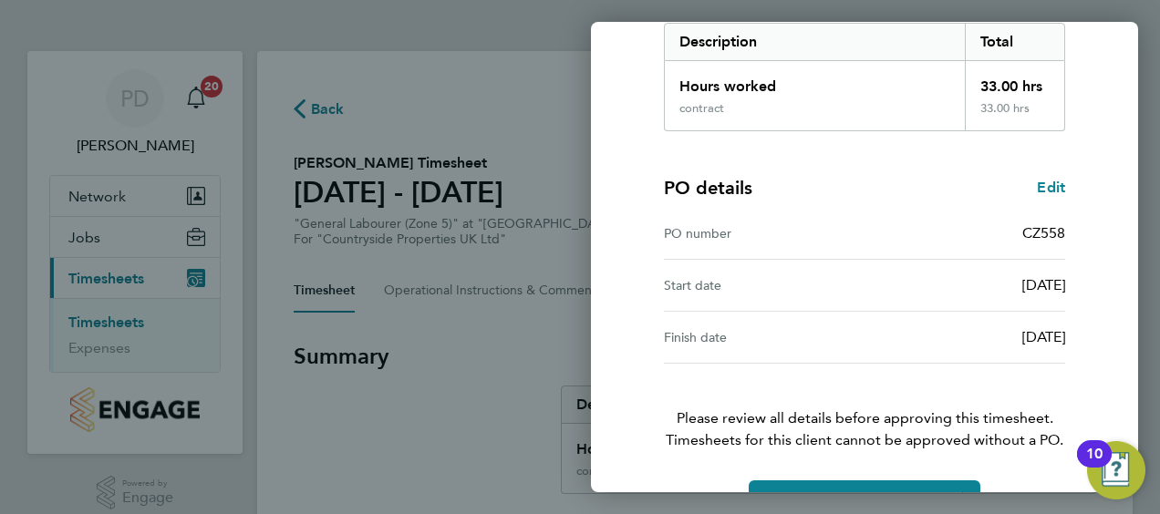
scroll to position [357, 0]
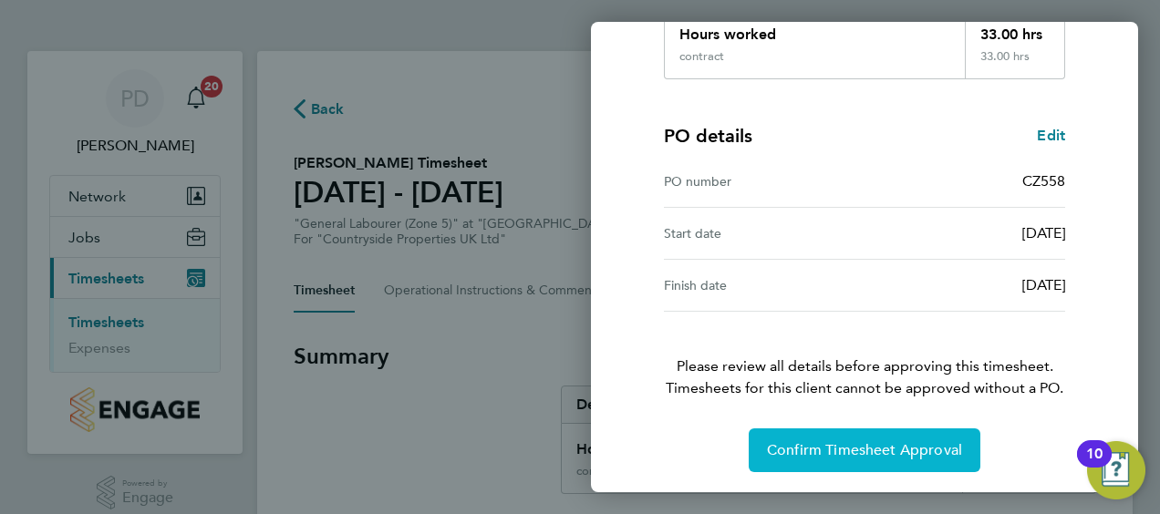
click at [780, 434] on button "Confirm Timesheet Approval" at bounding box center [865, 451] width 232 height 44
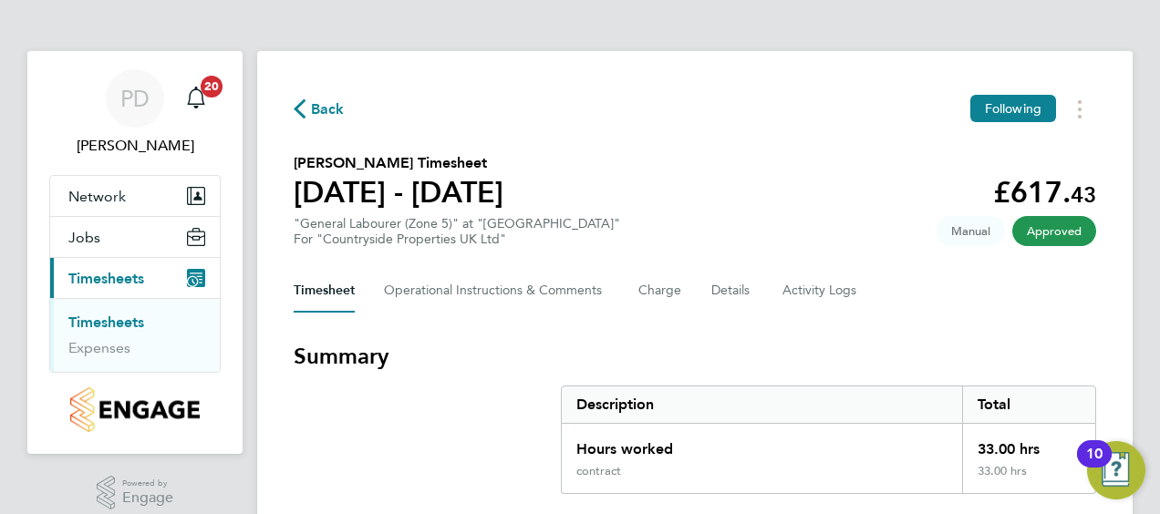
click at [451, 389] on section "Summary Description Total Hours worked 33.00 hrs contract 33.00 hrs" at bounding box center [695, 418] width 802 height 152
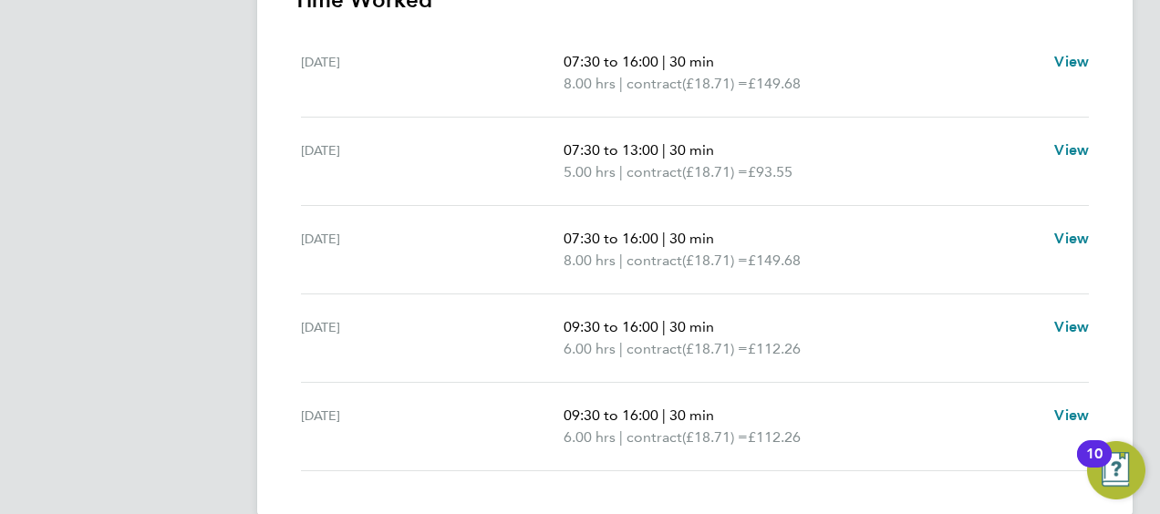
scroll to position [580, 0]
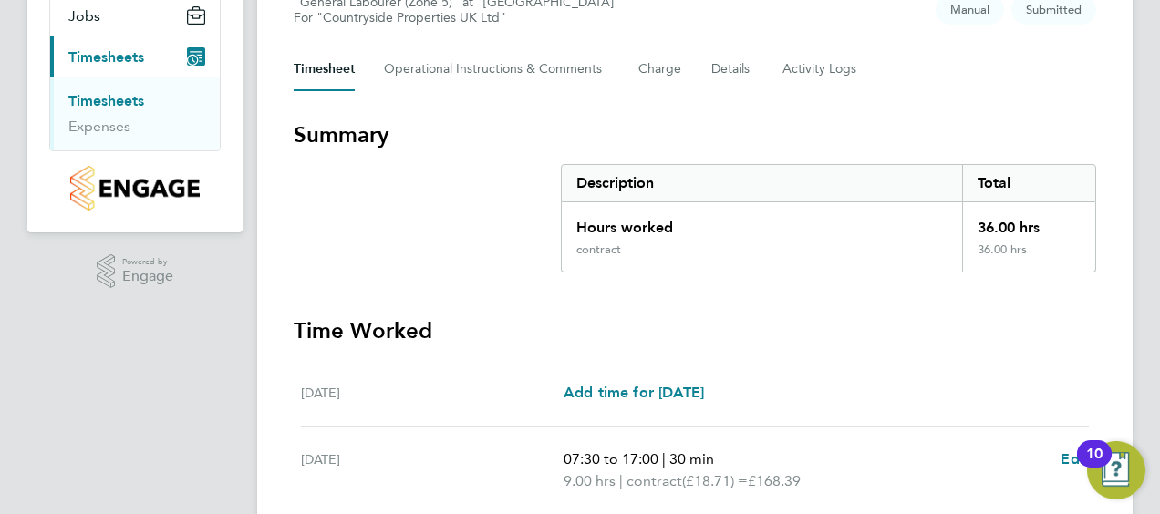
scroll to position [222, 0]
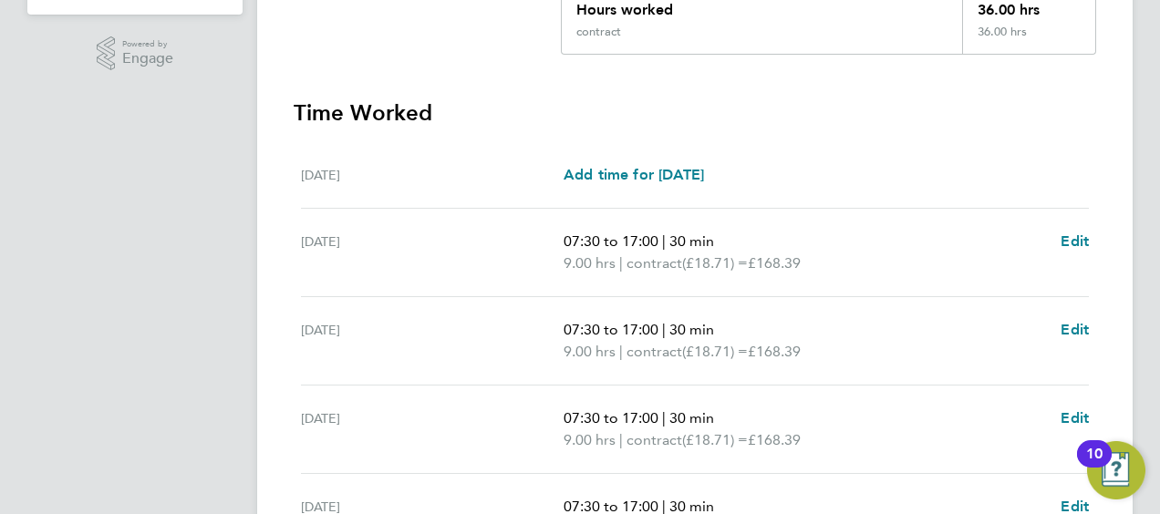
click at [224, 416] on app-navbar "PD [PERSON_NAME] Notifications 20 Applications: Network Team Members Sites Jobs…" at bounding box center [134, 234] width 215 height 1245
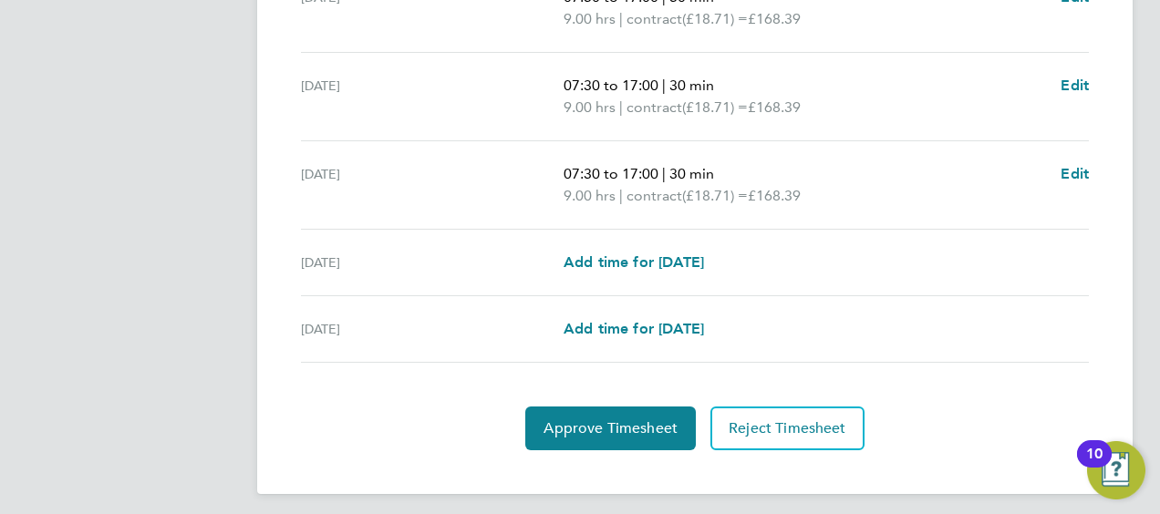
scroll to position [776, 0]
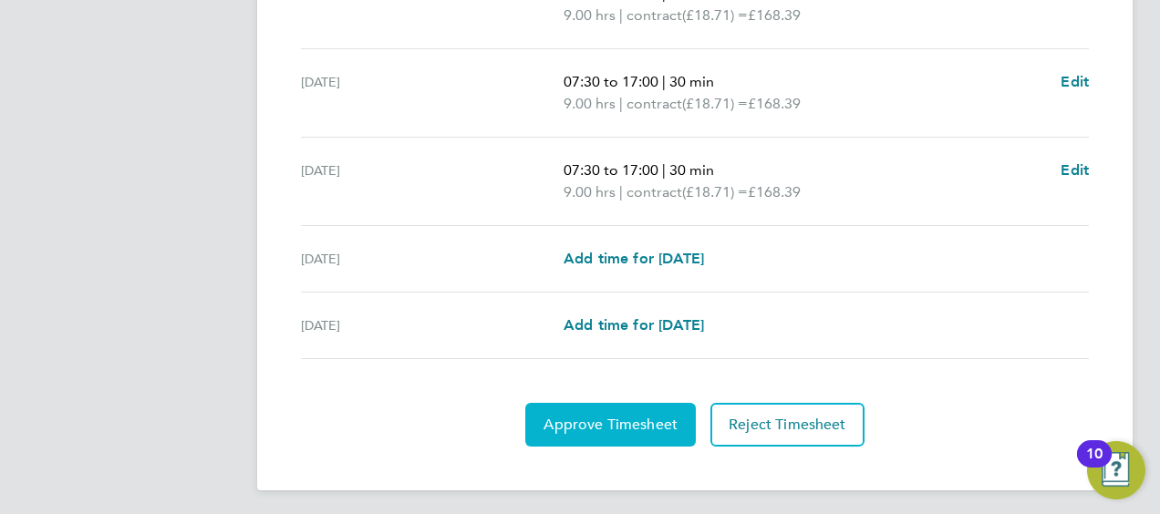
click at [625, 408] on button "Approve Timesheet" at bounding box center [610, 425] width 170 height 44
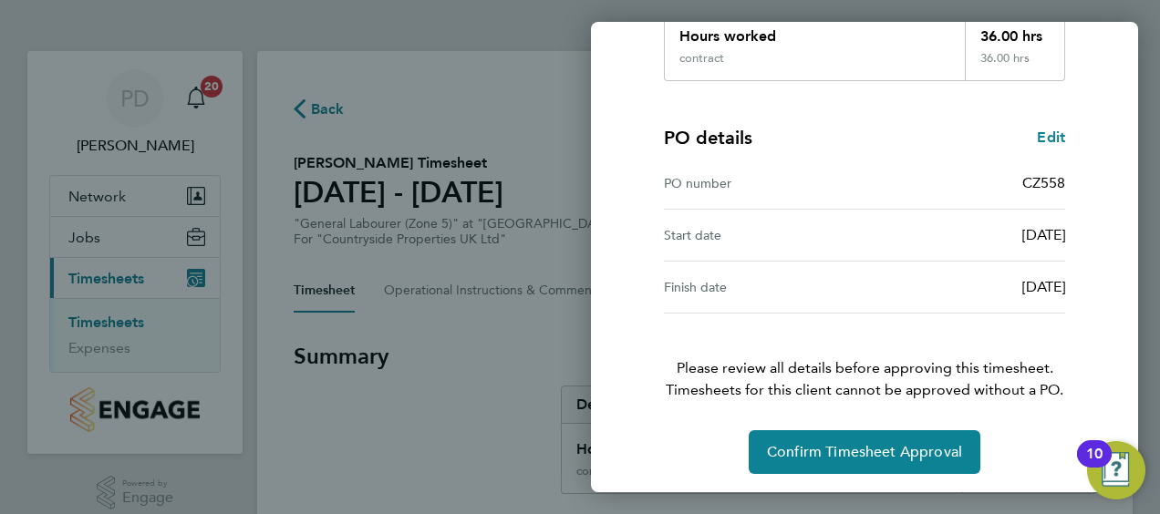
scroll to position [357, 0]
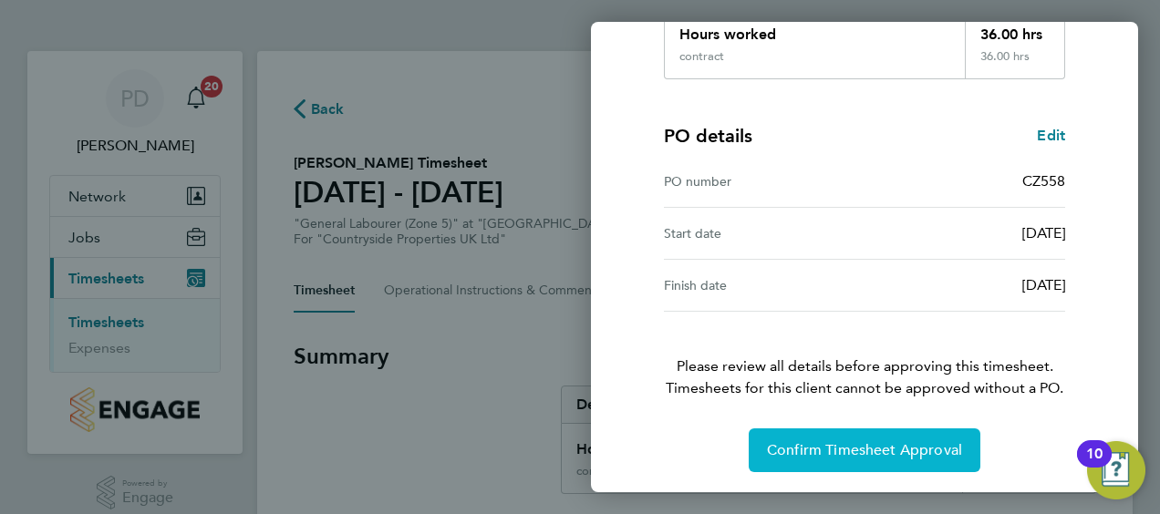
click at [800, 441] on span "Confirm Timesheet Approval" at bounding box center [864, 450] width 195 height 18
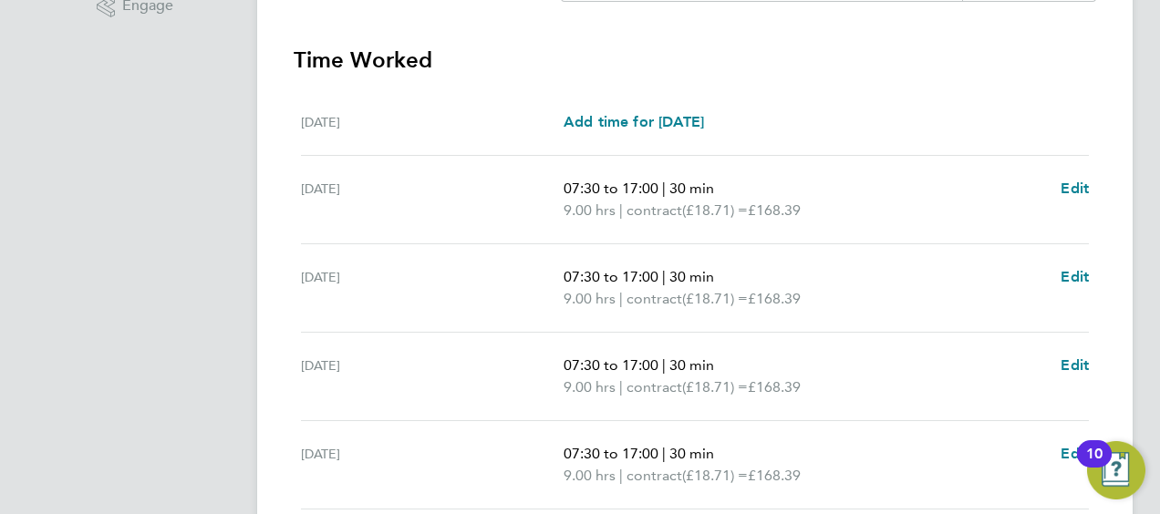
scroll to position [491, 0]
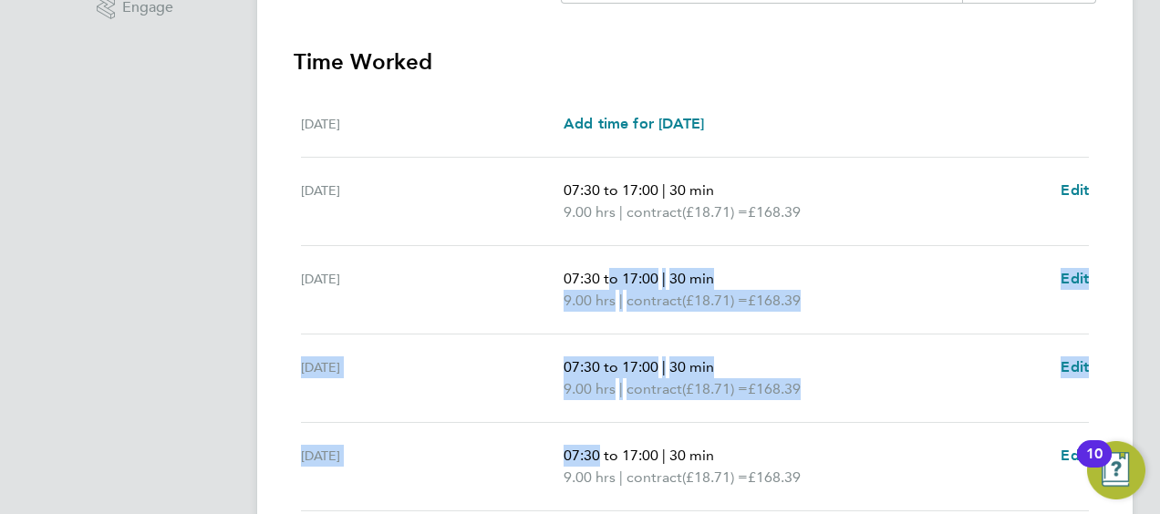
drag, startPoint x: 592, startPoint y: 425, endPoint x: 604, endPoint y: 244, distance: 181.0
click at [604, 244] on ul "Mon 18 Aug Add time for Mon 18 Aug Add time for Mon 18 Aug Tue 19 Aug 07:30 to …" at bounding box center [695, 367] width 802 height 553
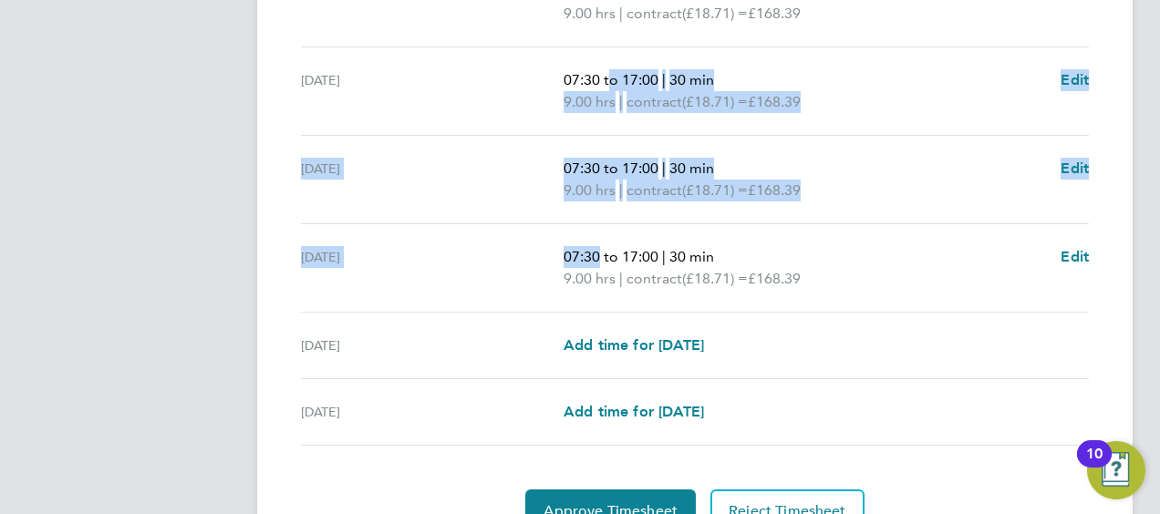
scroll to position [778, 0]
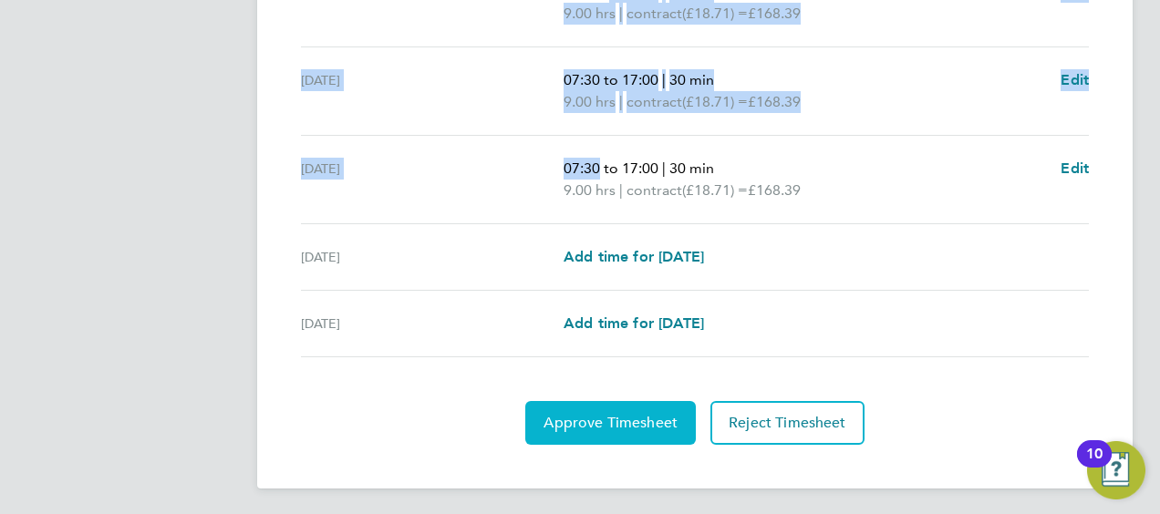
click at [605, 434] on button "Approve Timesheet" at bounding box center [610, 423] width 170 height 44
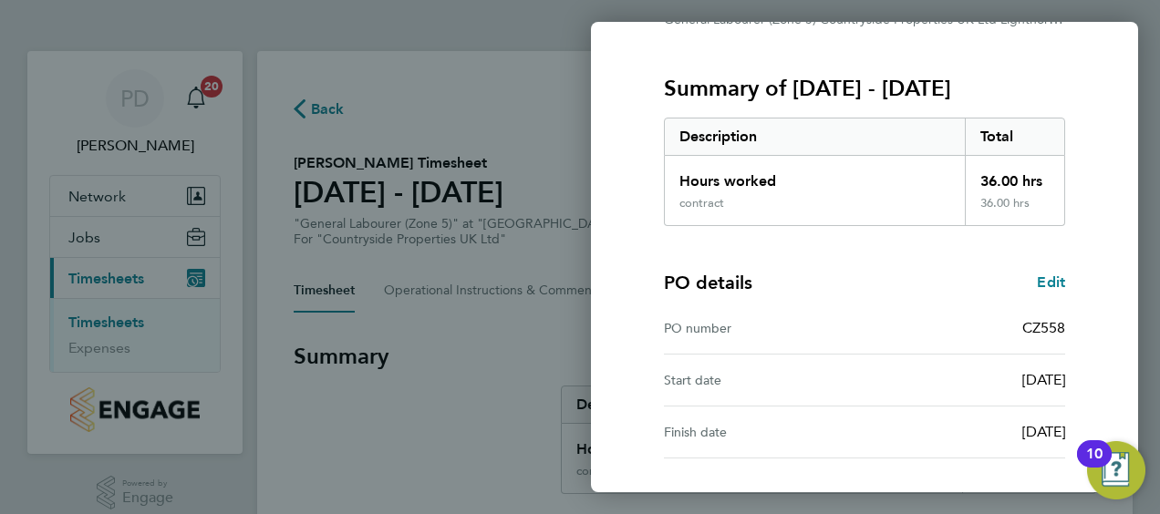
scroll to position [357, 0]
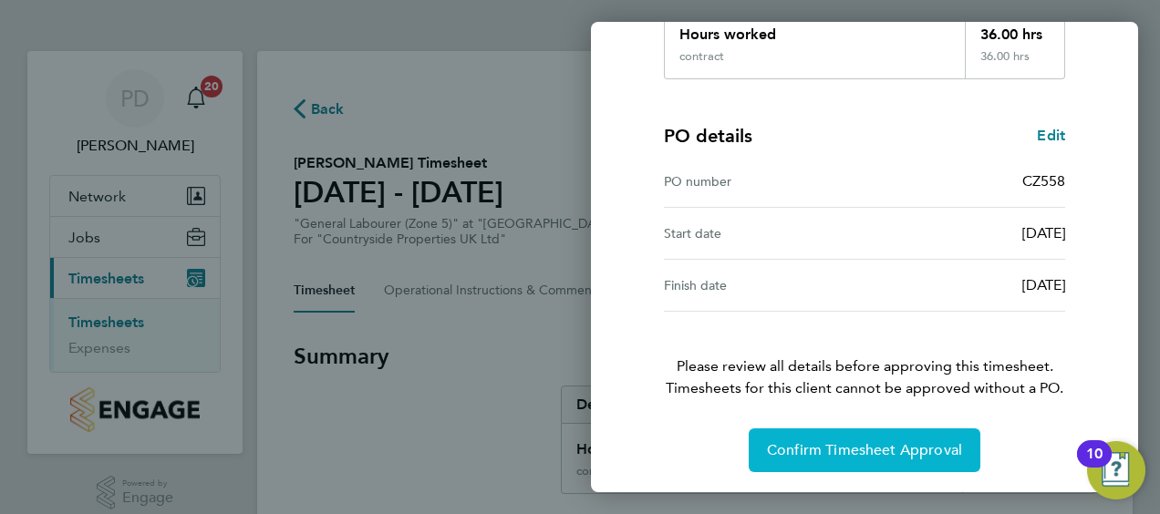
click at [848, 442] on span "Confirm Timesheet Approval" at bounding box center [864, 450] width 195 height 18
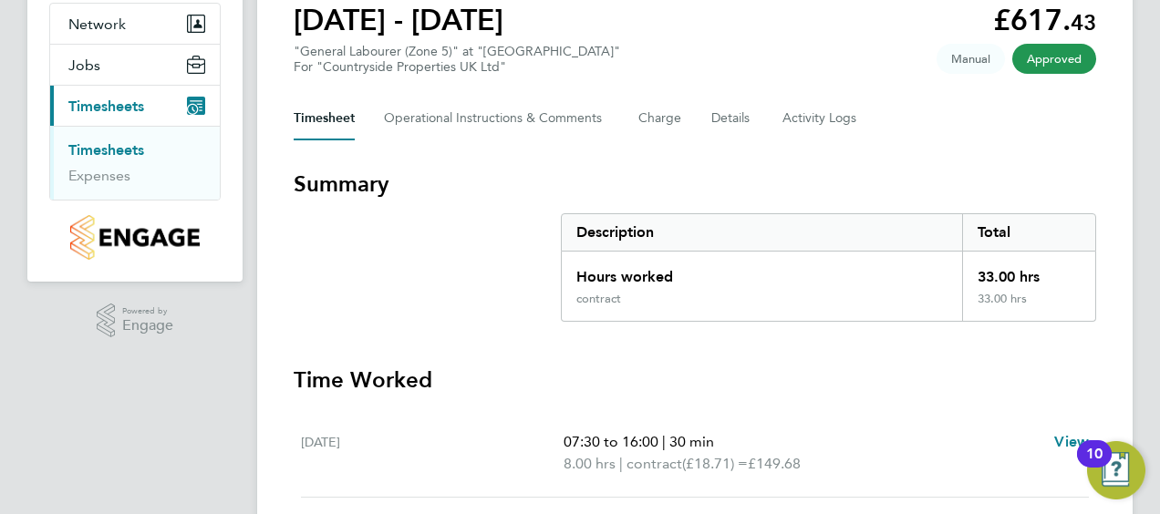
scroll to position [166, 0]
